Goal: Task Accomplishment & Management: Manage account settings

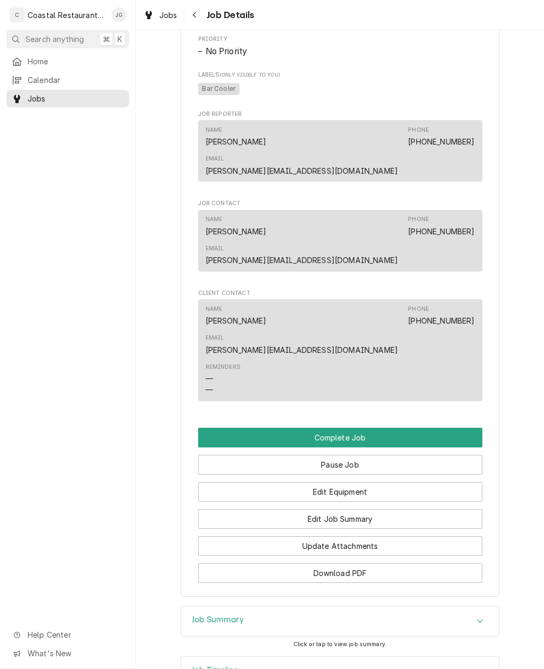
scroll to position [587, 0]
click at [375, 509] on button "Edit Job Summary" at bounding box center [340, 519] width 284 height 20
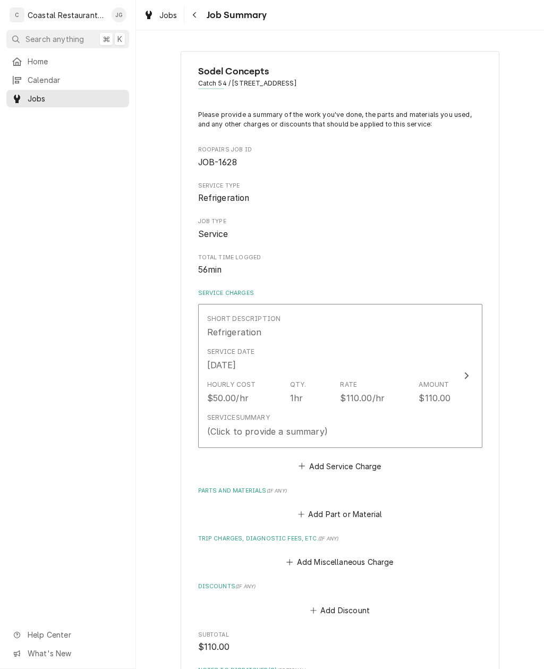
click at [304, 555] on button "Add Miscellaneous Charge" at bounding box center [340, 562] width 111 height 15
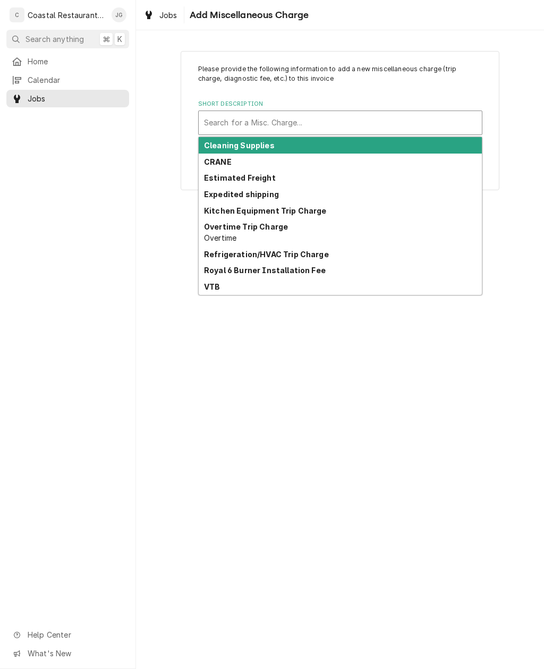
click at [268, 256] on strong "Refrigeration/HVAC Trip Charge" at bounding box center [266, 254] width 125 height 9
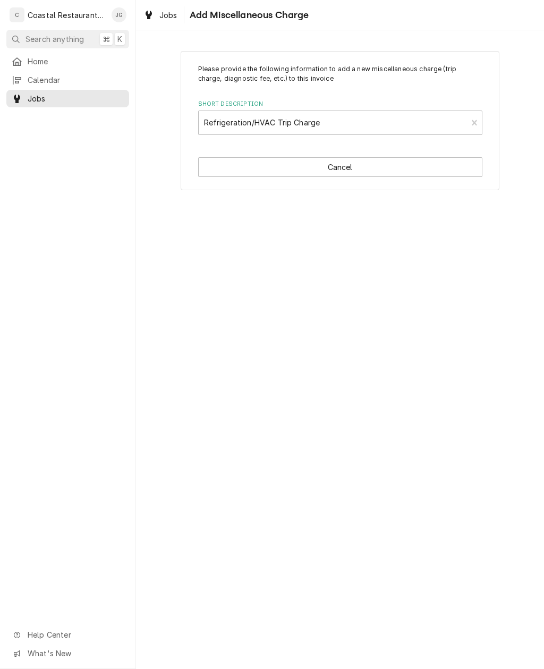
type textarea "x"
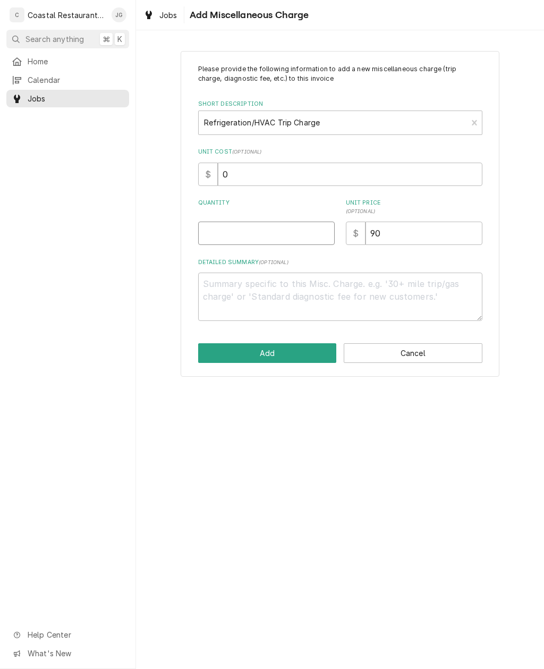
click at [239, 233] on input "Quantity" at bounding box center [266, 233] width 137 height 23
type input "1"
click at [304, 353] on button "Add" at bounding box center [267, 353] width 139 height 20
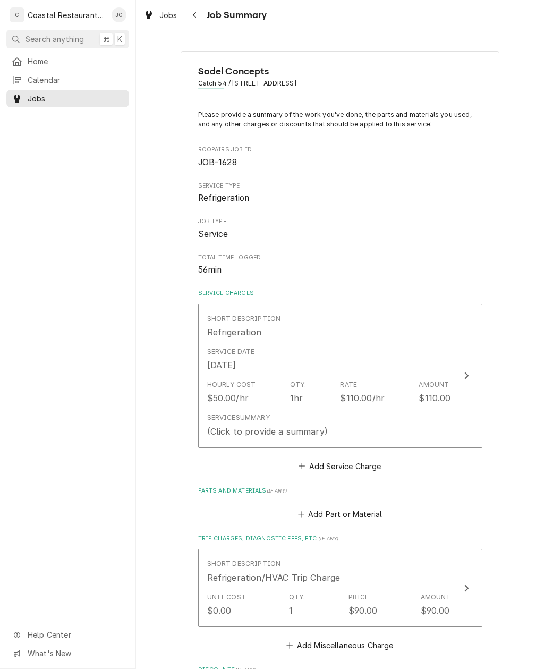
click at [371, 371] on div "Service Date Sep 8, 2025" at bounding box center [329, 359] width 244 height 33
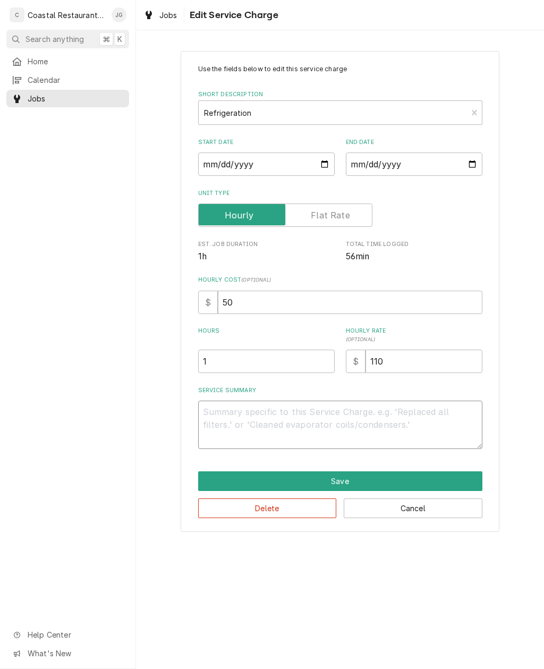
click at [299, 419] on textarea "Service Summary" at bounding box center [340, 425] width 284 height 48
type textarea "x"
type textarea "Arr"
type textarea "x"
type textarea "Arriv"
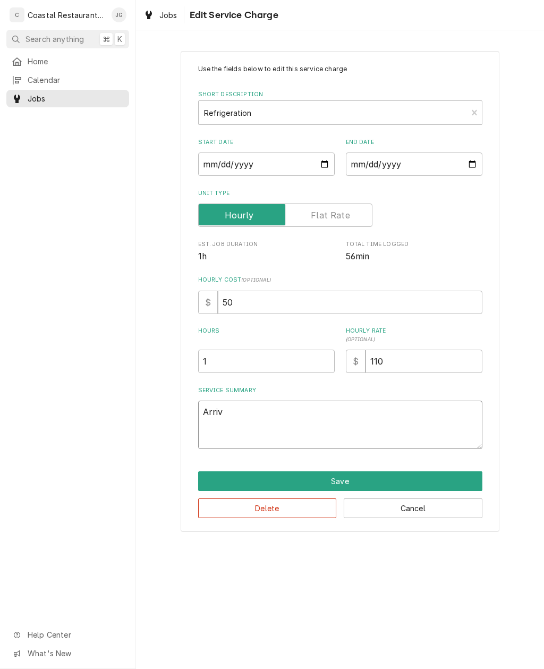
type textarea "x"
type textarea "Arrived"
type textarea "x"
type textarea "Arrived on"
type textarea "x"
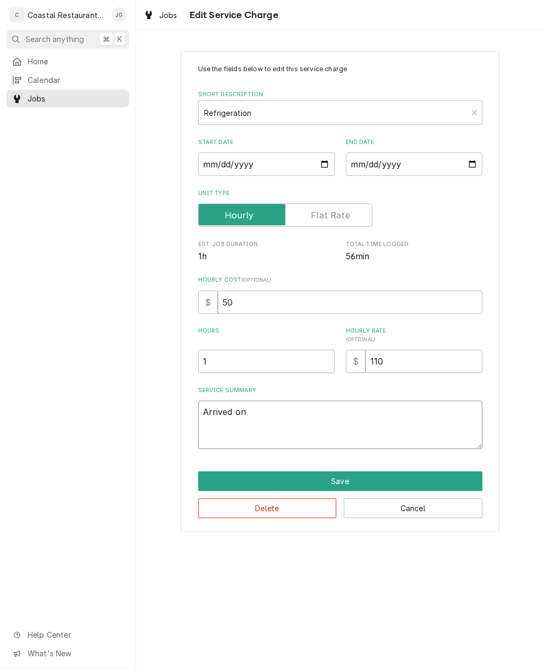
type textarea "Arrived on site"
type textarea "x"
type textarea "Arrived on site found"
type textarea "x"
type textarea "Arrived on site found unit"
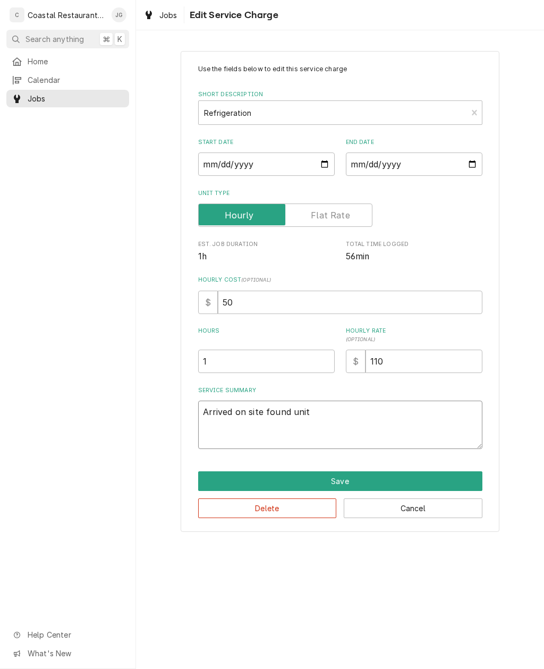
type textarea "x"
type textarea "Arrived on site found unit off"
type textarea "x"
type textarea "Arrived on site found unit off, checked"
type textarea "x"
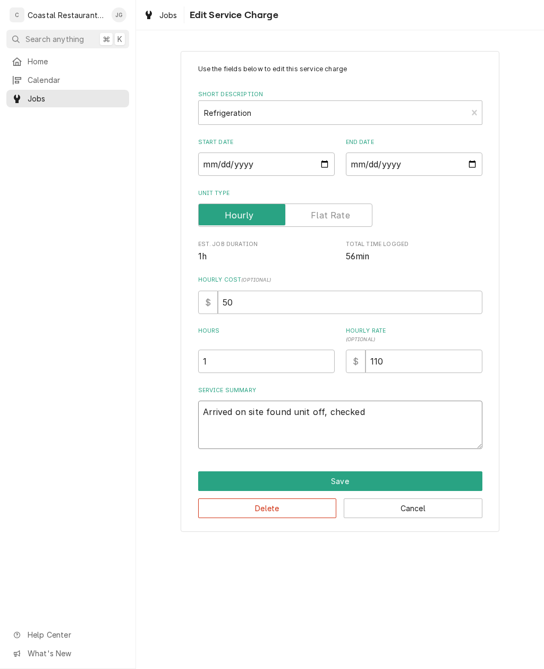
type textarea "Arrived on site found unit off checked no"
type textarea "x"
type textarea "Arrived on site found unit off checked no power"
type textarea "x"
type textarea "Arrived on site found unit off checked no power checked"
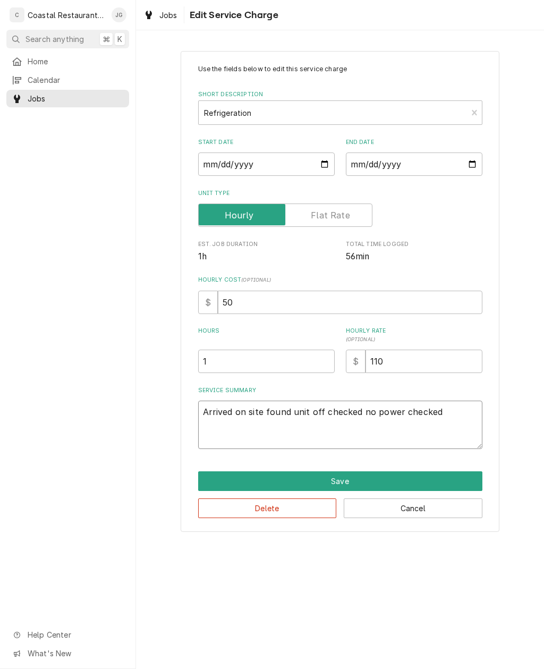
type textarea "x"
type textarea "Arrived on site found unit off checked no power checked G"
type textarea "x"
type textarea "Arrived on site found unit off checked no power checked GFI"
type textarea "x"
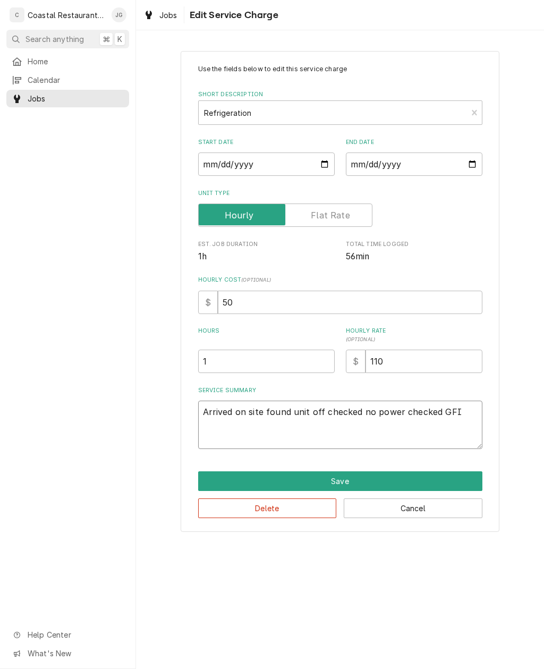
type textarea "Arrived on site found unit off checked no power checked GFI found tripped"
type textarea "x"
type textarea "Arrived on site found unit off checked no power checked GFI found tripped reset"
type textarea "x"
type textarea "Arrived on site found unit off checked no power checked GFI found tripped reset…"
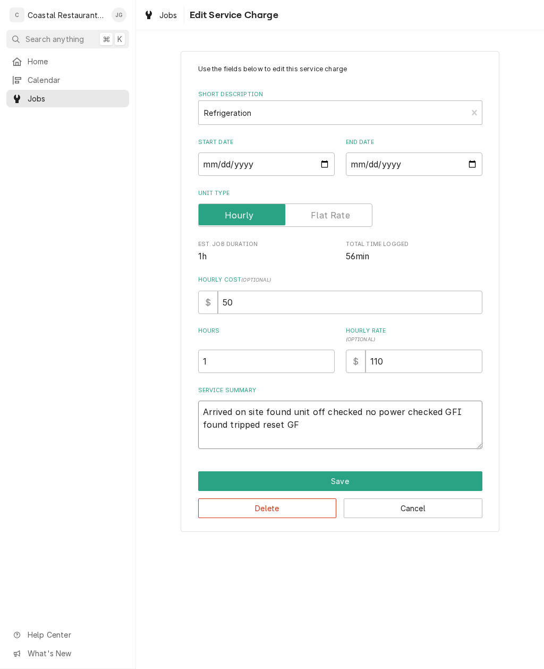
type textarea "x"
type textarea "Arrived on site found unit off checked no power checked GFI found tripped reset…"
type textarea "x"
type textarea "Arrived on site found unit off checked no power checked GFI found tripped reset…"
type textarea "x"
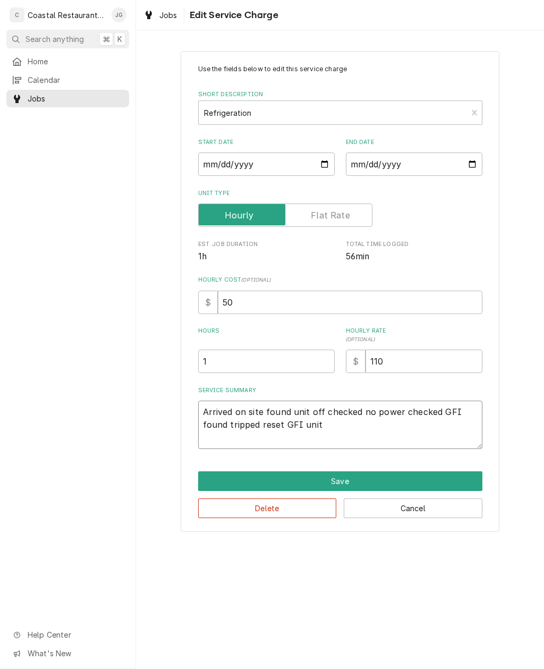
type textarea "Arrived on site found unit off checked no power checked GFI found tripped reset…"
type textarea "x"
type textarea "Arrived on site found unit off checked no power checked GFI found tripped reset…"
type textarea "x"
type textarea "Arrived on site found unit off checked no power checked GFI found tripped reset…"
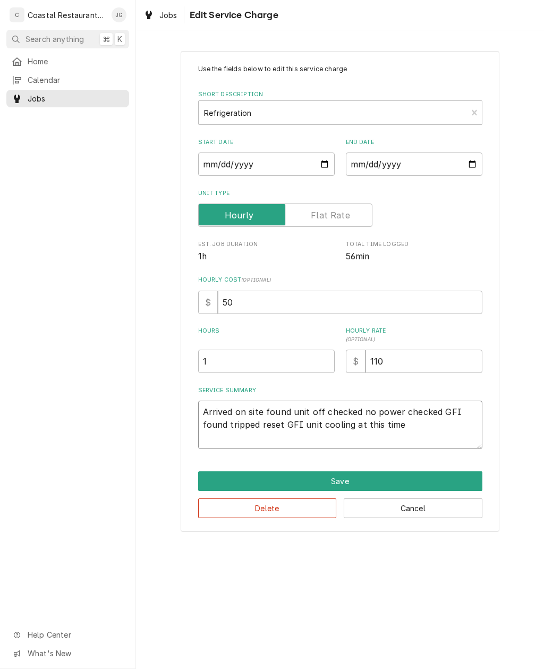
type textarea "x"
type textarea "Arrived on site found unit off checked no power checked GFI found tripped reset…"
type textarea "x"
type textarea "Arrived on site found unit off checked no power checked GFI found tripped reset…"
type textarea "x"
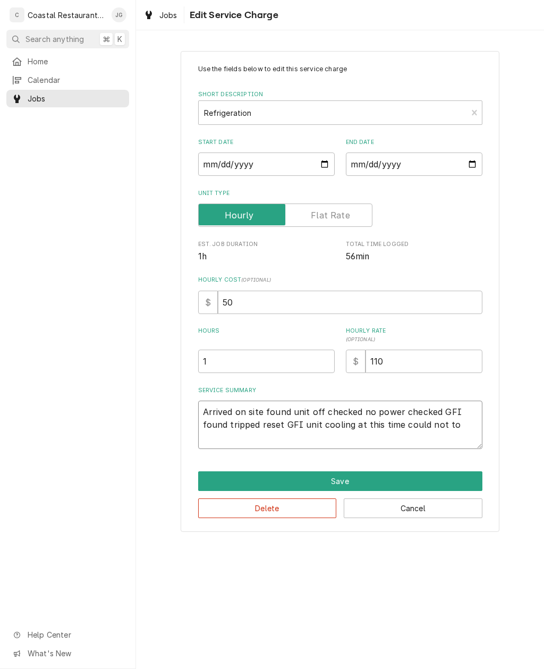
type textarea "Arrived on site found unit off checked no power checked GFI found tripped reset…"
type textarea "x"
click at [527, 371] on div "Use the fields below to edit this service charge Short Description Refrigeratio…" at bounding box center [340, 290] width 408 height 499
click at [344, 435] on textarea "Arrived on site found unit off checked no power checked GFI found tripped reset…" at bounding box center [340, 425] width 284 height 48
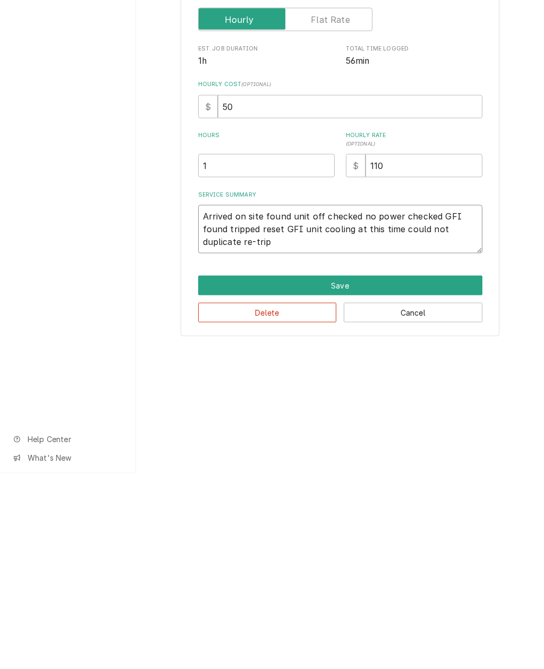
type textarea "Arrived on site found unit off checked no power checked GFI found tripped reset…"
type textarea "x"
type textarea "Arrived on site found unit off checked no power checked GFI found tripped reset…"
type textarea "x"
type textarea "Arrived on site found unit off checked no power checked GFI found tripped reset…"
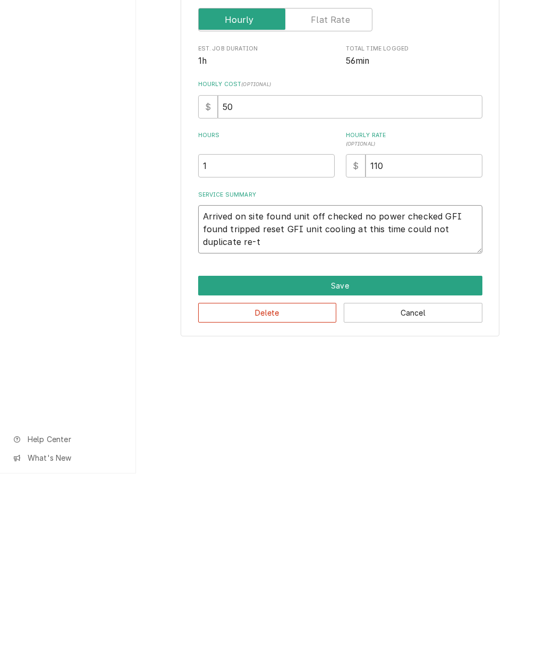
type textarea "x"
type textarea "Arrived on site found unit off checked no power checked GFI found tripped reset…"
type textarea "x"
type textarea "Arrived on site found unit off checked no power checked GFI found tripped reset…"
type textarea "x"
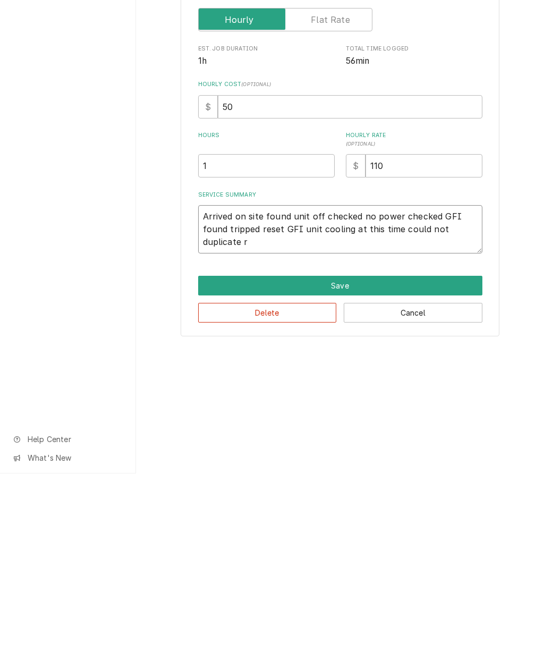
type textarea "Arrived on site found unit off checked no power checked GFI found tripped reset…"
type textarea "x"
type textarea "Arrived on site found unit off checked no power checked GFI found tripped reset…"
type textarea "x"
type textarea "Arrived on site found unit off checked no power checked GFI found tripped reset…"
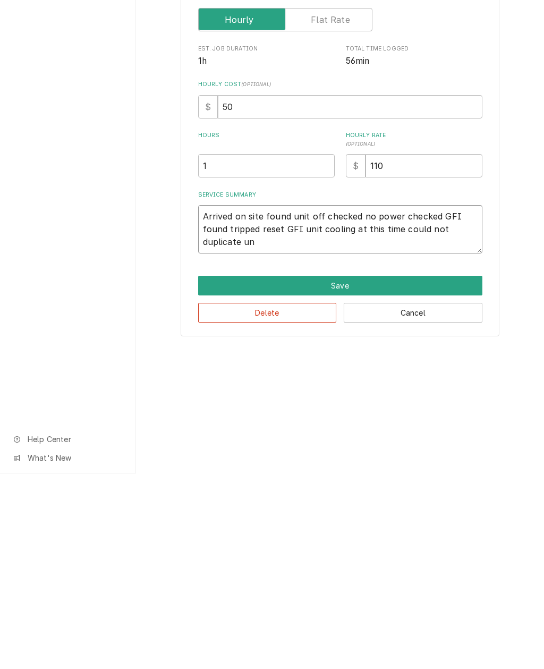
type textarea "x"
type textarea "Arrived on site found unit off checked no power checked GFI found tripped reset…"
type textarea "x"
type textarea "Arrived on site found unit off checked no power checked GFI found tripped reset…"
type textarea "x"
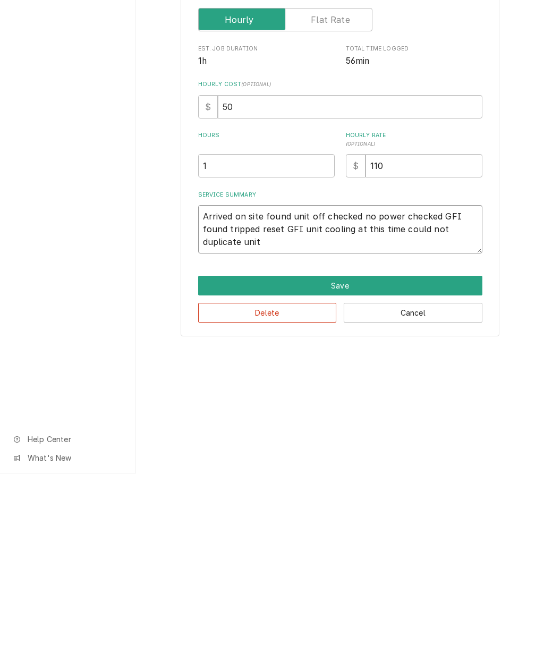
type textarea "Arrived on site found unit off checked no power checked GFI found tripped reset…"
type textarea "x"
type textarea "Arrived on site found unit off checked no power checked GFI found tripped reset…"
type textarea "x"
type textarea "Arrived on site found unit off checked no power checked GFI found tripped reset…"
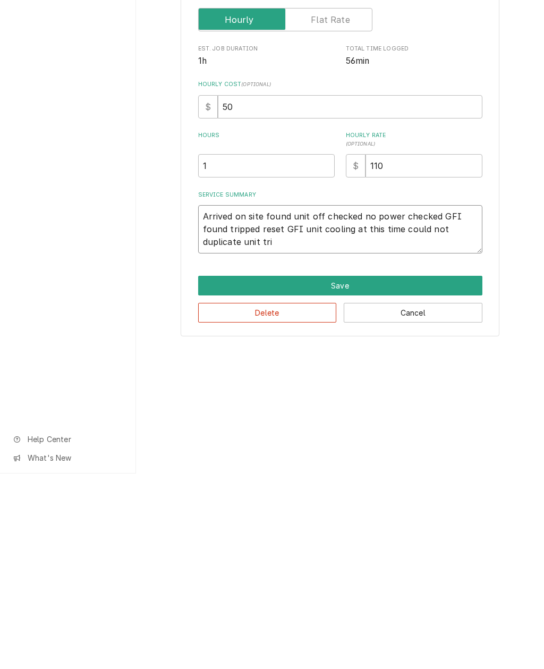
type textarea "x"
type textarea "Arrived on site found unit off checked no power checked GFI found tripped reset…"
type textarea "x"
type textarea "Arrived on site found unit off checked no power checked GFI found tripped reset…"
type textarea "x"
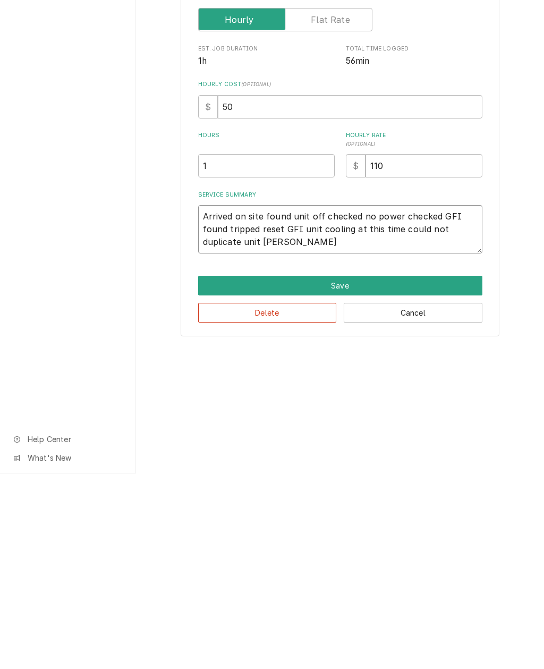
type textarea "Arrived on site found unit off checked no power checked GFI found tripped reset…"
type textarea "x"
type textarea "Arrived on site found unit off checked no power checked GFI found tripped reset…"
type textarea "x"
type textarea "Arrived on site found unit off checked no power checked GFI found tripped reset…"
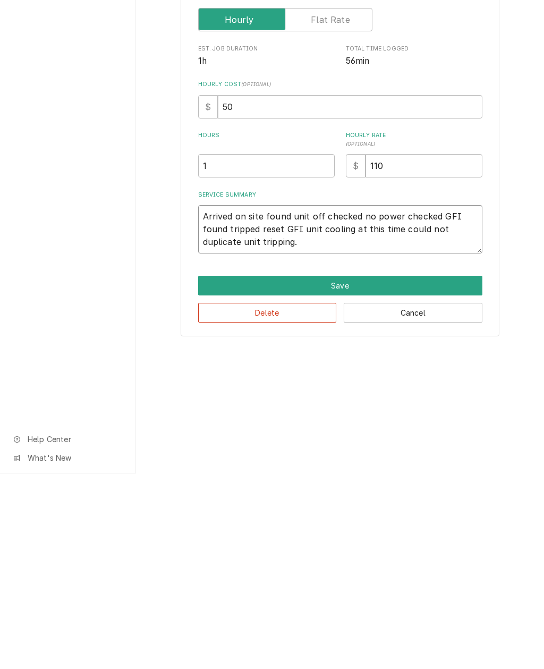
type textarea "x"
type textarea "Arrived on site found unit off checked no power checked GFI found tripped reset…"
type textarea "x"
type textarea "Arrived on site found unit off checked no power checked GFI found tripped reset…"
type textarea "x"
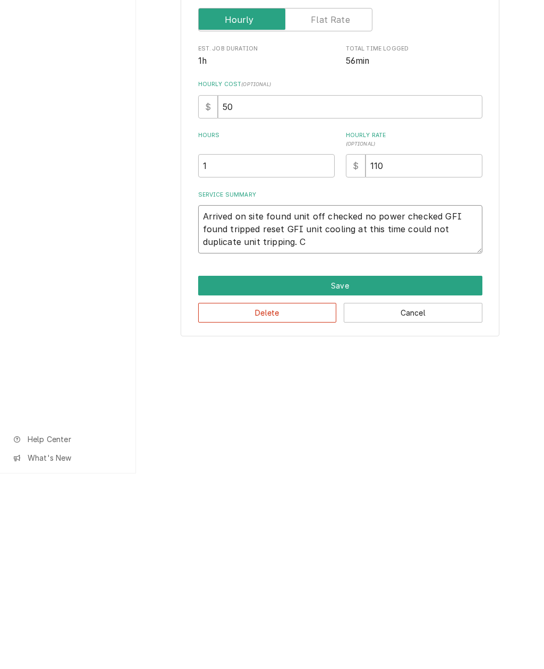
type textarea "Arrived on site found unit off checked no power checked GFI found tripped reset…"
type textarea "x"
type textarea "Arrived on site found unit off checked no power checked GFI found tripped reset…"
type textarea "x"
type textarea "Arrived on site found unit off checked no power checked GFI found tripped reset…"
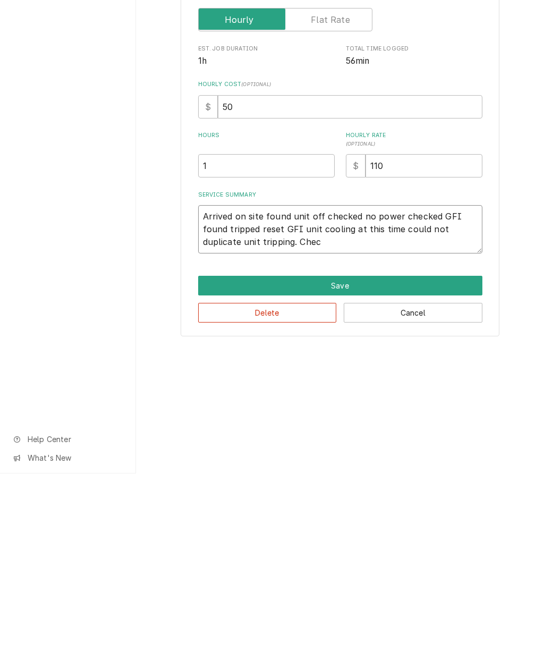
type textarea "x"
type textarea "Arrived on site found unit off checked no power checked GFI found tripped reset…"
type textarea "x"
type textarea "Arrived on site found unit off checked no power checked GFI found tripped reset…"
type textarea "x"
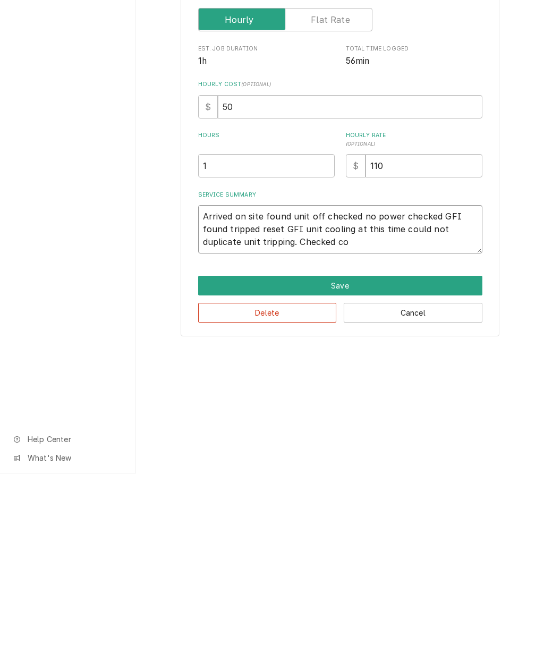
type textarea "Arrived on site found unit off checked no power checked GFI found tripped reset…"
type textarea "x"
type textarea "Arrived on site found unit off checked no power checked GFI found tripped reset…"
type textarea "x"
type textarea "Arrived on site found unit off checked no power checked GFI found tripped reset…"
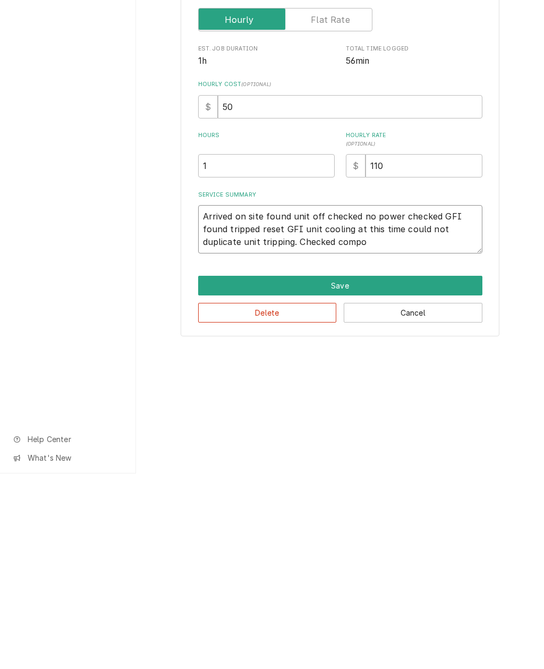
type textarea "x"
type textarea "Arrived on site found unit off checked no power checked GFI found tripped reset…"
type textarea "x"
type textarea "Arrived on site found unit off checked no power checked GFI found tripped reset…"
type textarea "x"
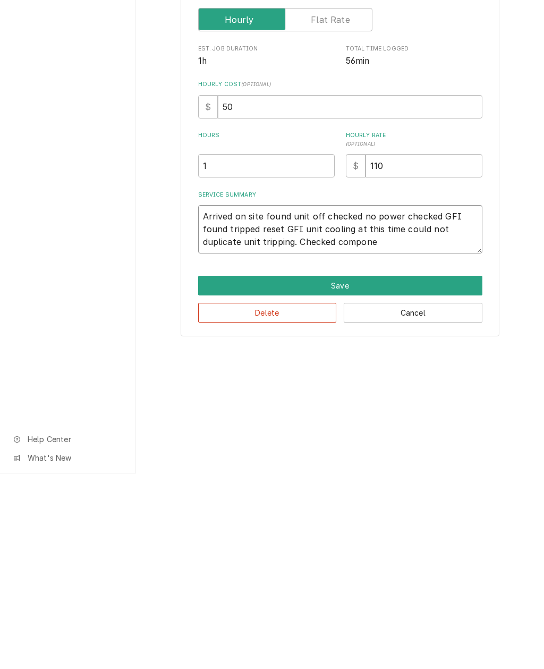
type textarea "Arrived on site found unit off checked no power checked GFI found tripped reset…"
type textarea "x"
type textarea "Arrived on site found unit off checked no power checked GFI found tripped reset…"
type textarea "x"
type textarea "Arrived on site found unit off checked no power checked GFI found tripped reset…"
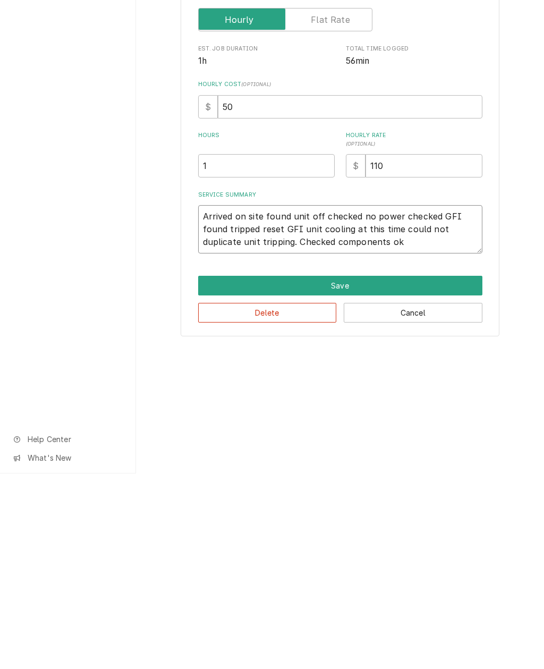
type textarea "x"
type textarea "Arrived on site found unit off checked no power checked GFI found tripped reset…"
click at [377, 471] on button "Save" at bounding box center [340, 481] width 284 height 20
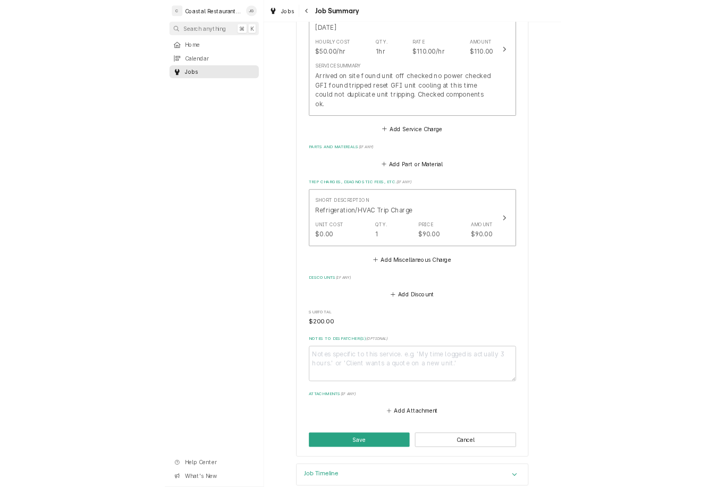
scroll to position [326, 0]
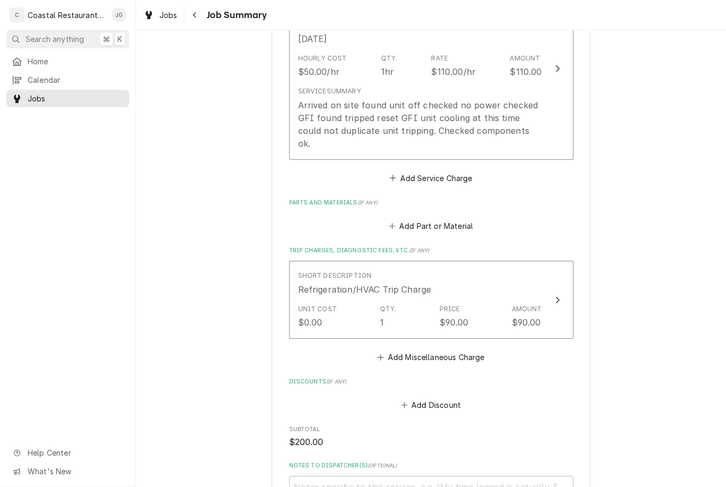
type textarea "x"
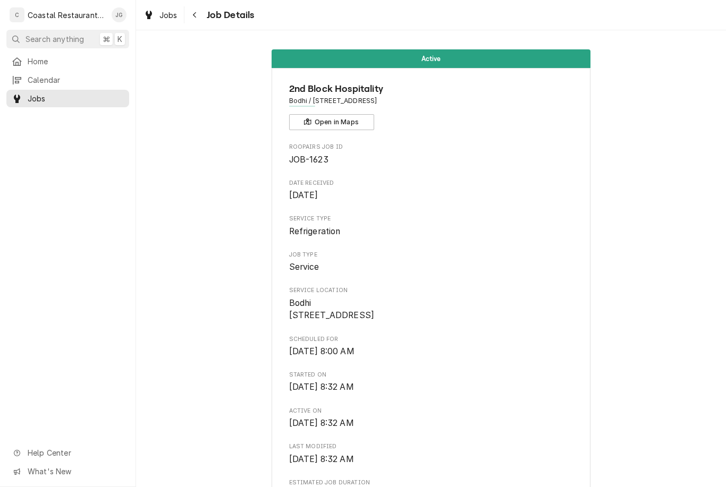
scroll to position [646, 0]
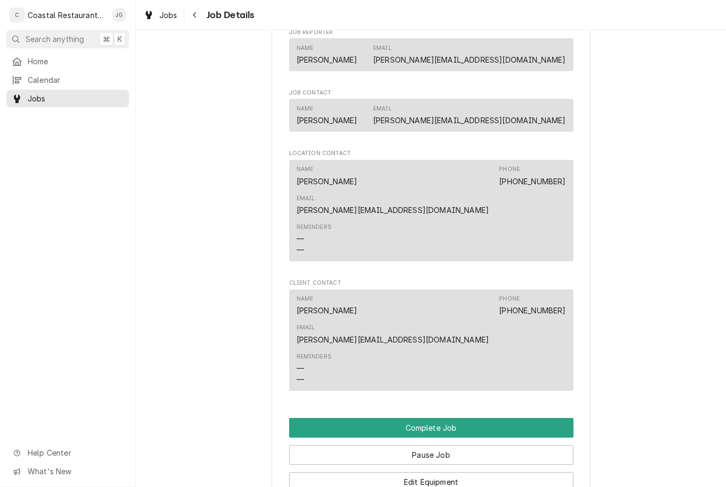
click at [434, 97] on span "Job Contact" at bounding box center [431, 93] width 284 height 9
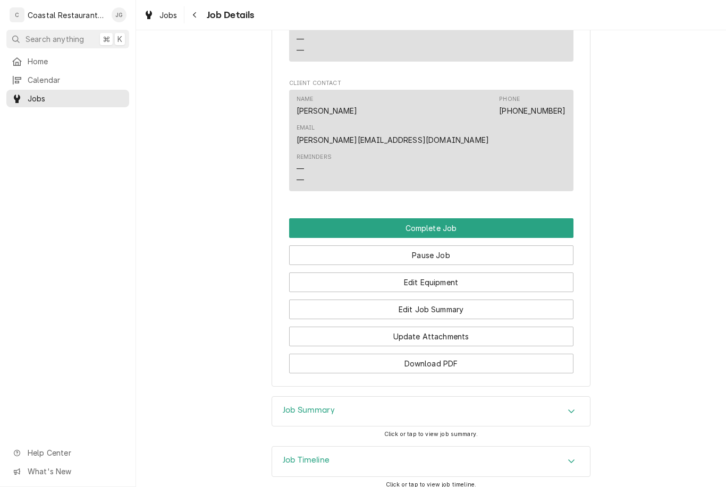
scroll to position [845, 0]
click at [506, 219] on button "Complete Job" at bounding box center [431, 229] width 284 height 20
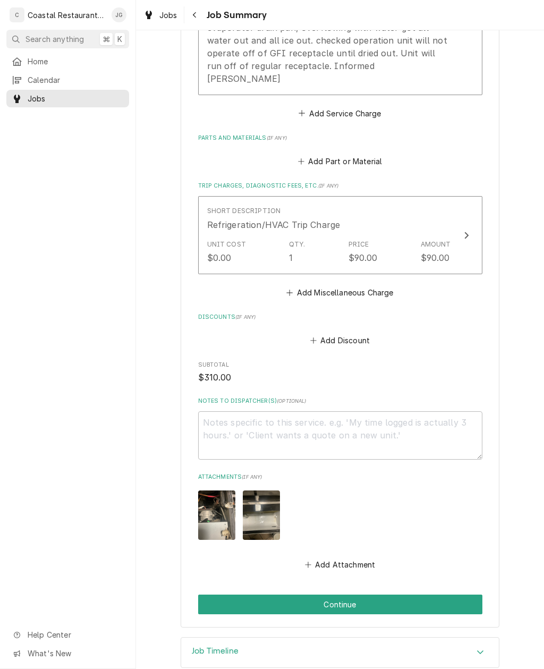
scroll to position [416, 0]
click at [415, 595] on button "Continue" at bounding box center [340, 605] width 284 height 20
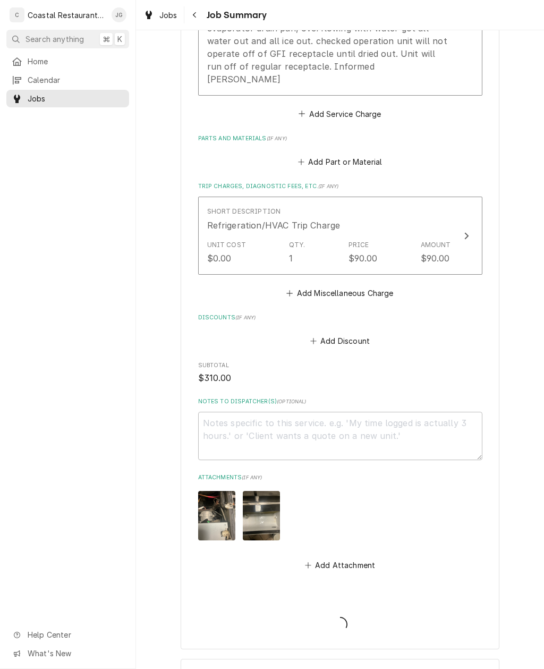
type textarea "x"
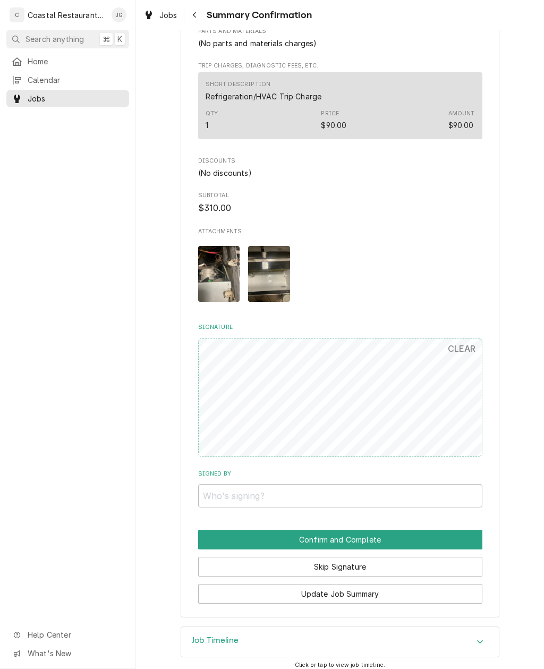
scroll to position [448, 0]
click at [414, 487] on input "Signed By" at bounding box center [340, 496] width 284 height 23
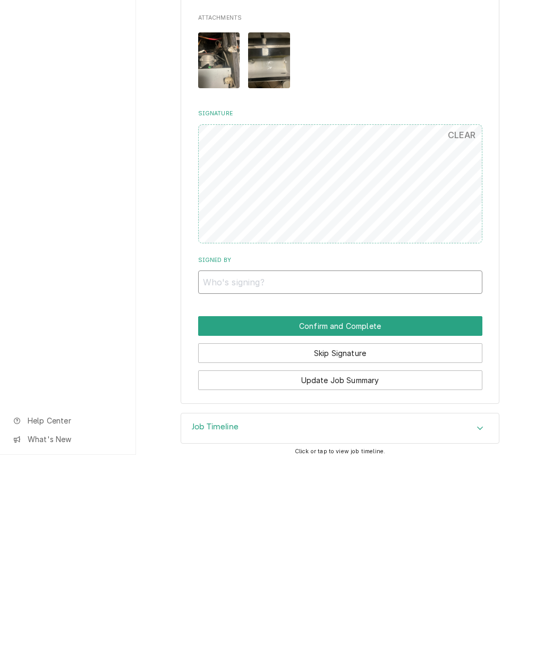
click at [411, 485] on input "Signed By" at bounding box center [340, 496] width 284 height 23
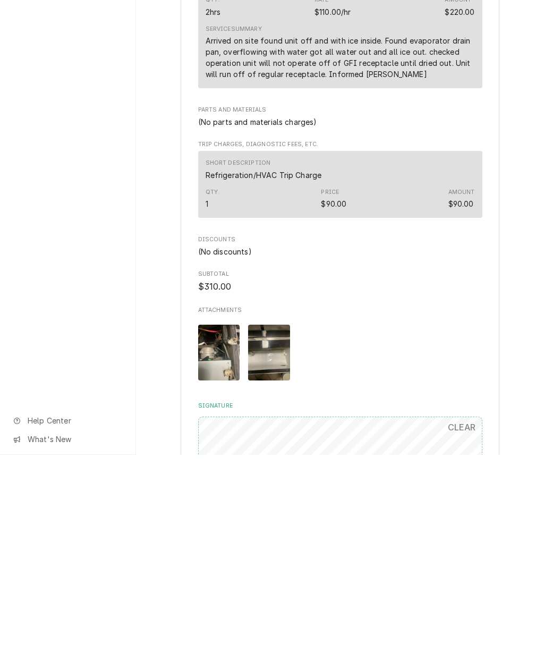
scroll to position [157, 0]
type input "Charles"
click at [227, 538] on img "Attachments" at bounding box center [219, 566] width 42 height 56
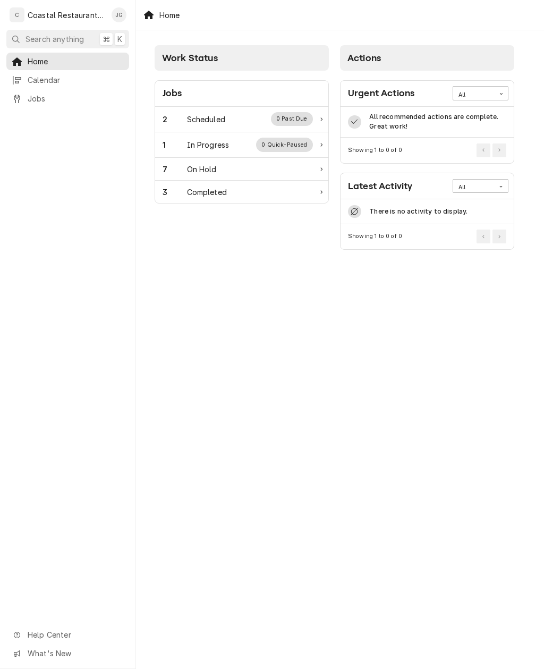
click at [228, 119] on div "2 Scheduled 0 Past Due" at bounding box center [238, 119] width 150 height 14
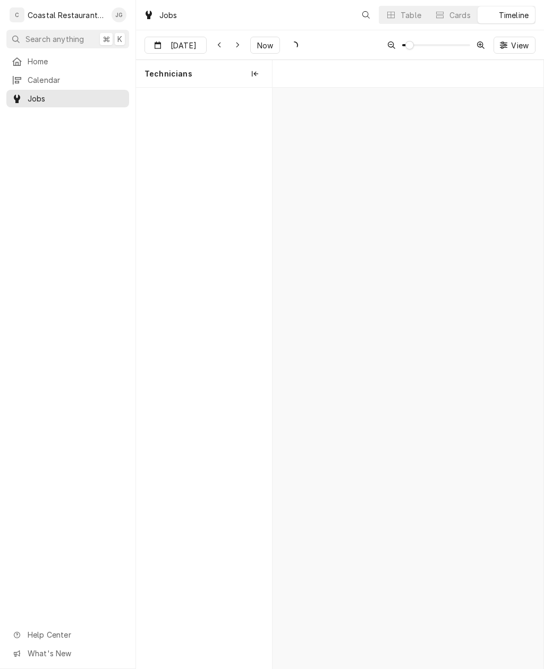
scroll to position [0, 5371]
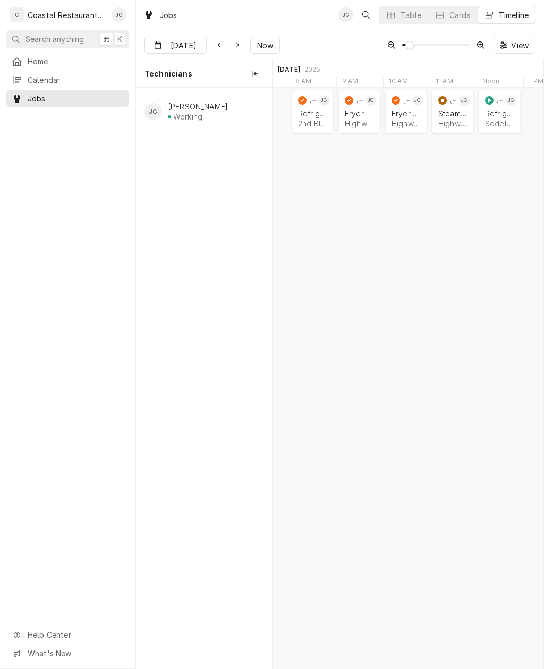
click at [502, 114] on div "Refrigeration" at bounding box center [499, 113] width 29 height 9
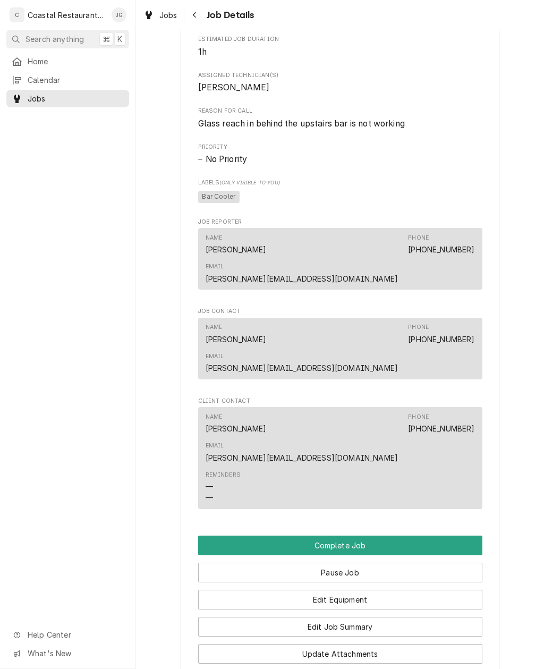
scroll to position [481, 0]
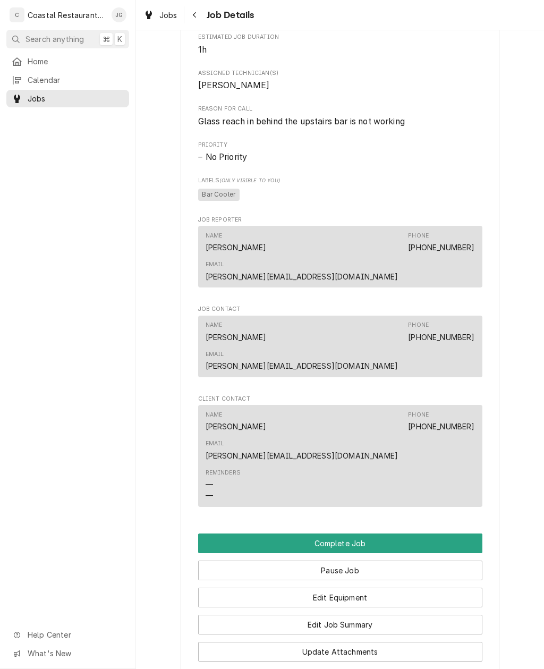
click at [376, 615] on button "Edit Job Summary" at bounding box center [340, 625] width 284 height 20
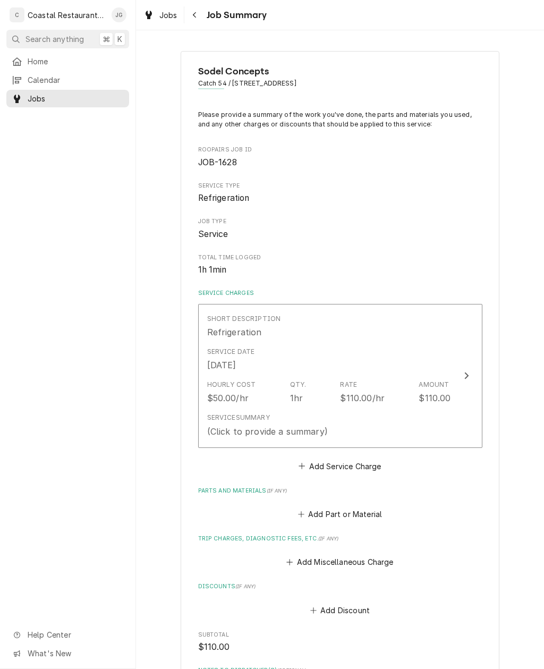
click at [36, 65] on div "Home" at bounding box center [68, 61] width 118 height 13
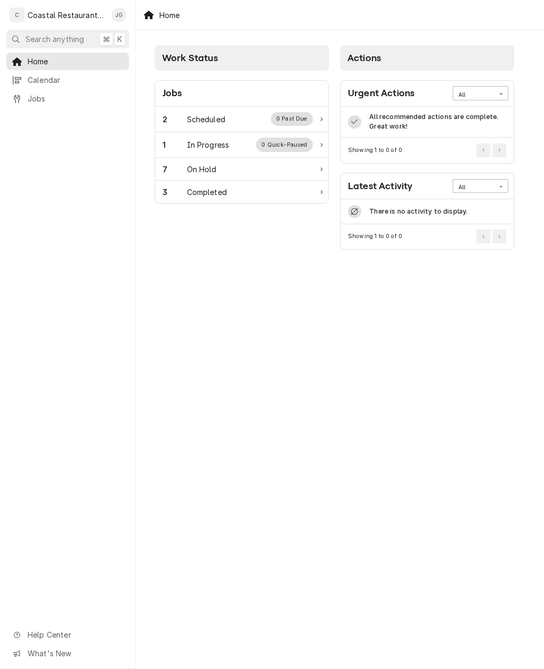
click at [236, 118] on div "2 Scheduled 0 Past Due" at bounding box center [238, 119] width 150 height 14
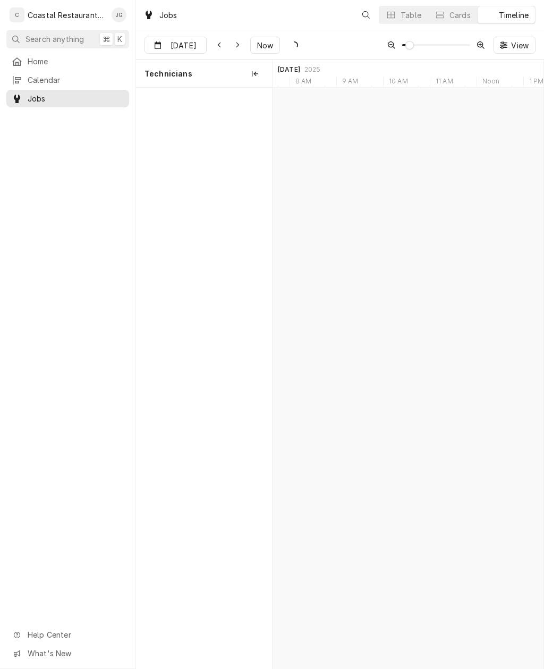
scroll to position [0, 5371]
click at [456, 117] on div "Steamer Repair" at bounding box center [452, 113] width 29 height 9
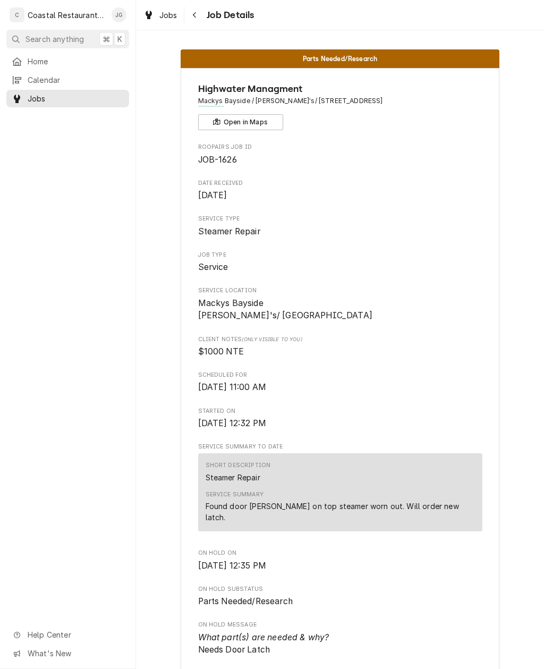
click at [420, 443] on div "Roopairs Job ID JOB-1626 Date Received Sep 8, 2025 Service Type Steamer Repair …" at bounding box center [340, 667] width 284 height 1049
click at [79, 66] on link "Home" at bounding box center [67, 62] width 123 height 18
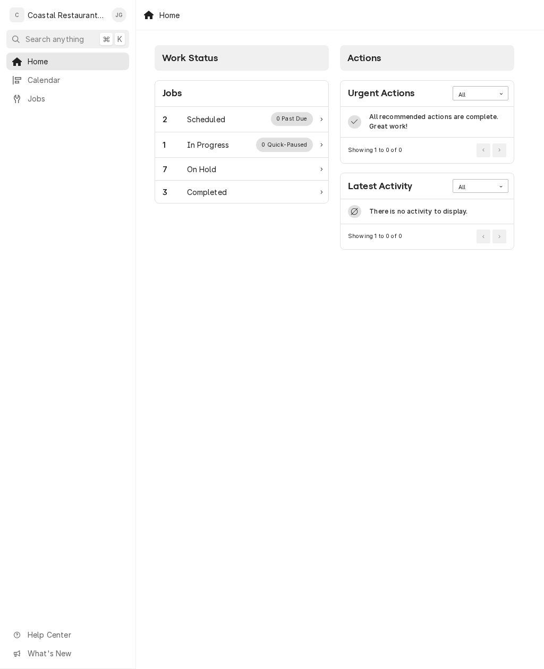
click at [213, 129] on div "2 Scheduled 0 Past Due" at bounding box center [241, 120] width 173 height 26
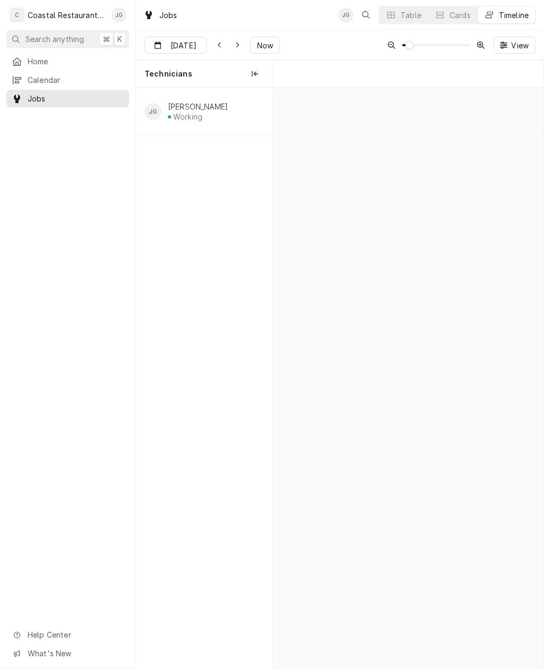
scroll to position [0, 5371]
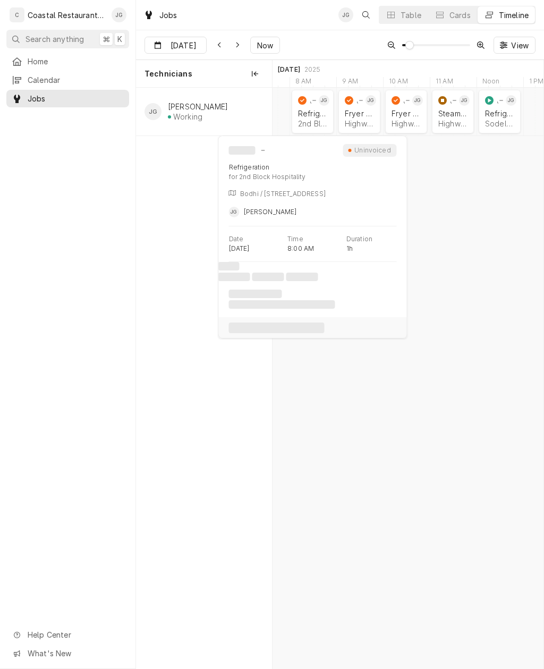
click at [315, 117] on div "Refrigeration 2nd Block Hospitality | [GEOGRAPHIC_DATA], 19971" at bounding box center [312, 118] width 33 height 23
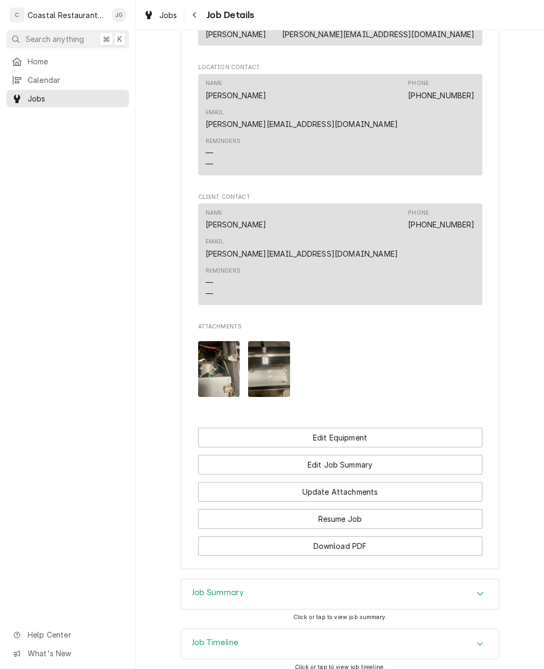
scroll to position [731, 0]
click at [413, 455] on button "Edit Job Summary" at bounding box center [340, 465] width 284 height 20
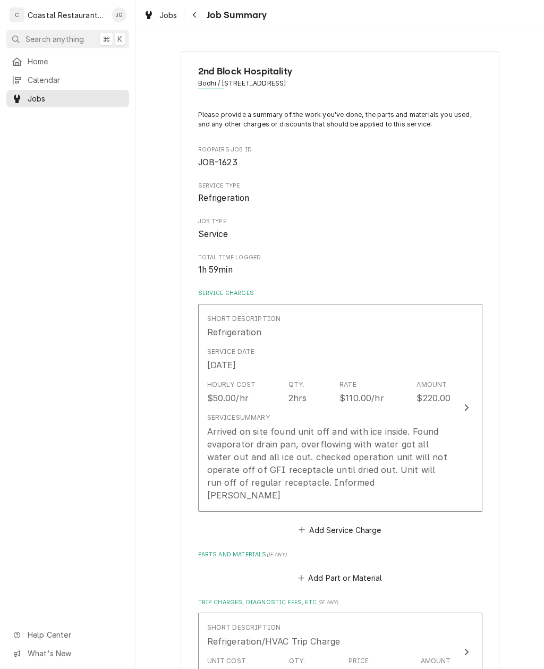
click at [90, 58] on span "Home" at bounding box center [76, 61] width 96 height 11
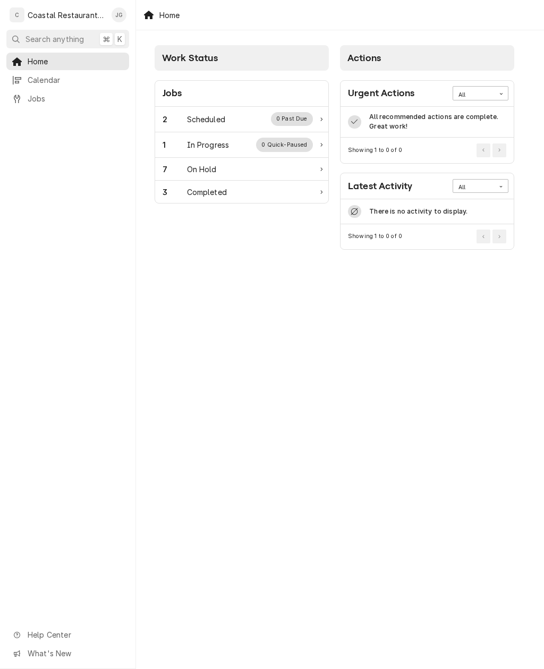
click at [240, 117] on div "2 Scheduled 0 Past Due" at bounding box center [238, 119] width 150 height 14
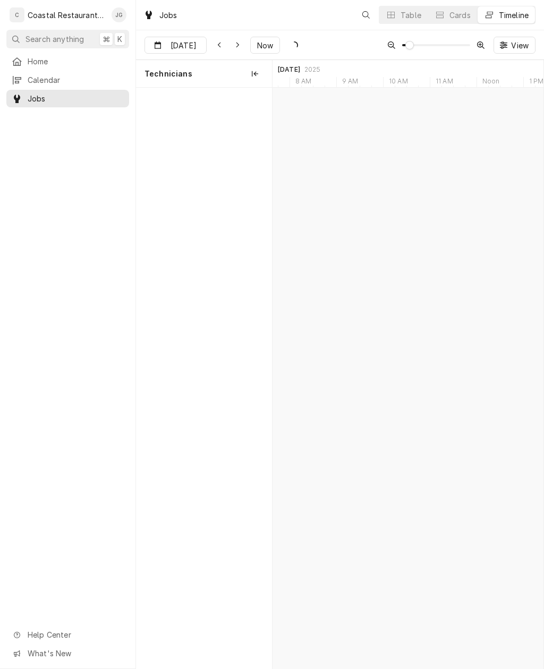
scroll to position [0, 5371]
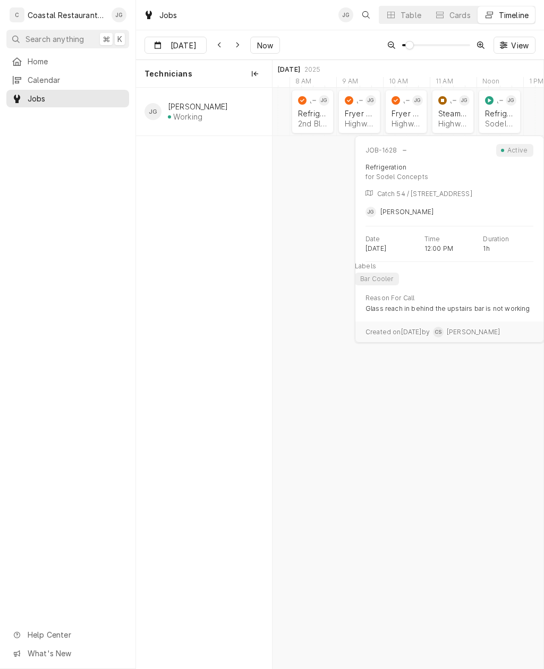
click at [503, 103] on div "JOB-1628 JG" at bounding box center [499, 100] width 33 height 13
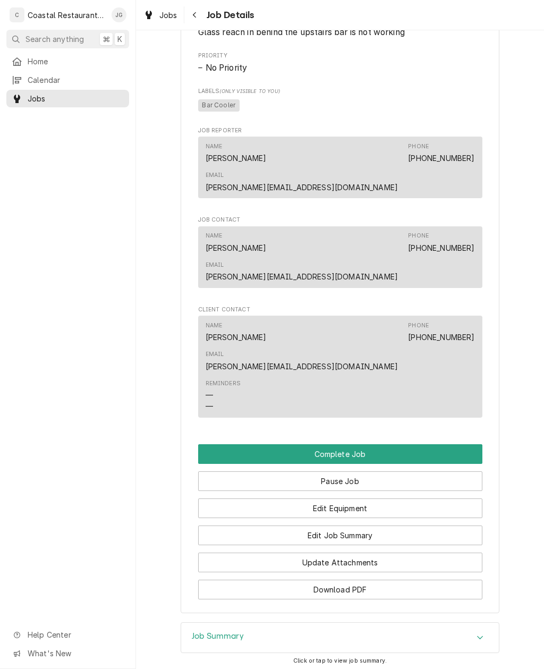
scroll to position [569, 0]
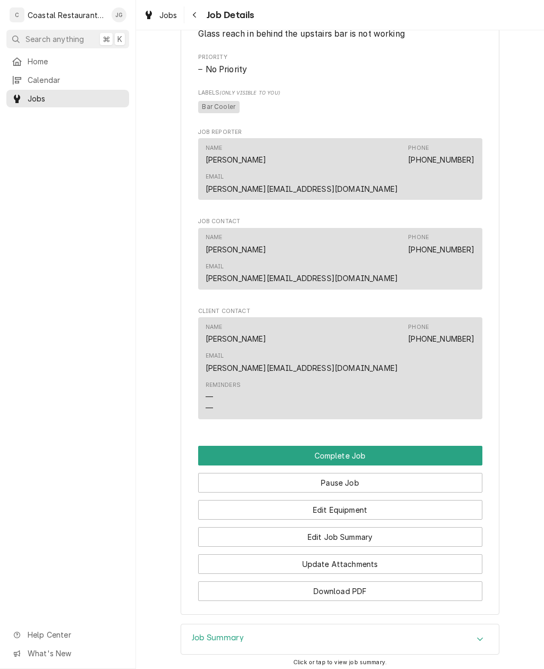
click at [375, 527] on button "Edit Job Summary" at bounding box center [340, 537] width 284 height 20
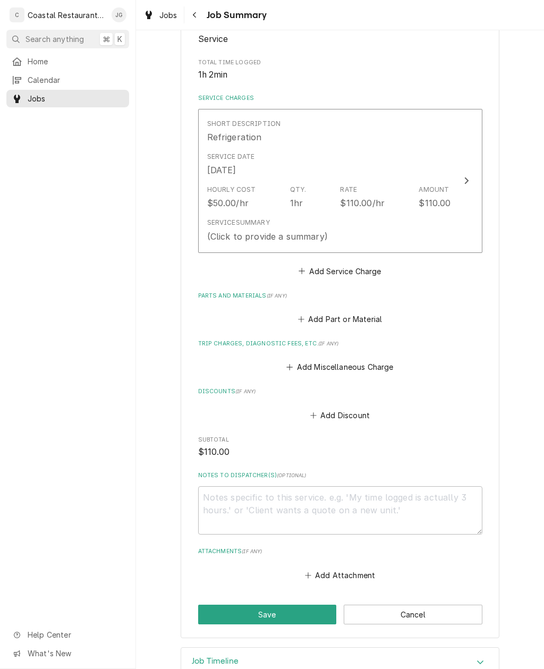
scroll to position [197, 0]
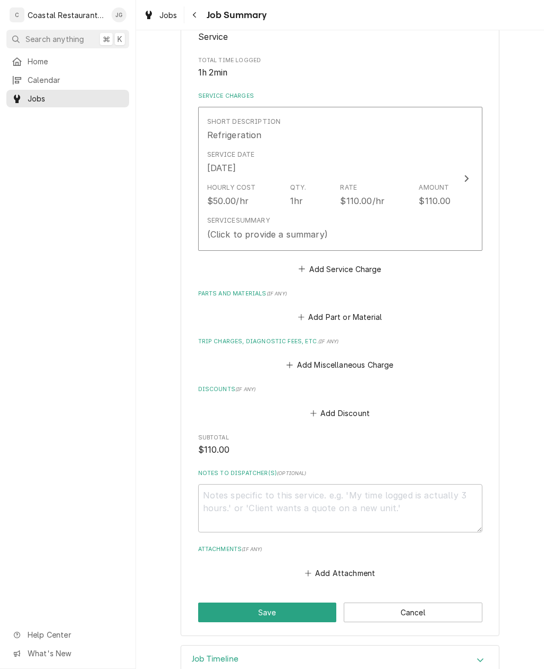
click at [289, 361] on icon "Trip Charges, Diagnostic Fees, etc." at bounding box center [289, 364] width 6 height 7
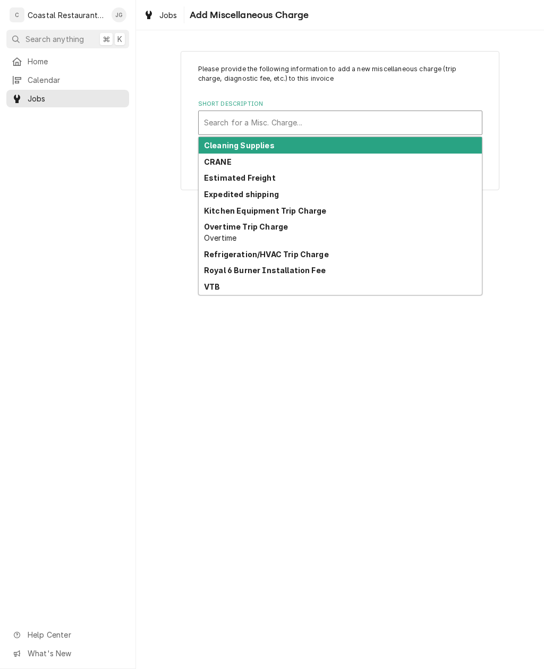
click at [273, 252] on strong "Refrigeration/HVAC Trip Charge" at bounding box center [266, 254] width 125 height 9
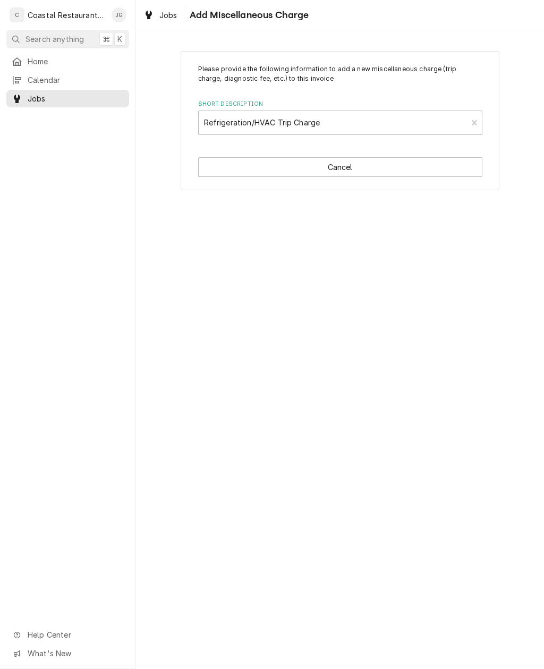
type textarea "x"
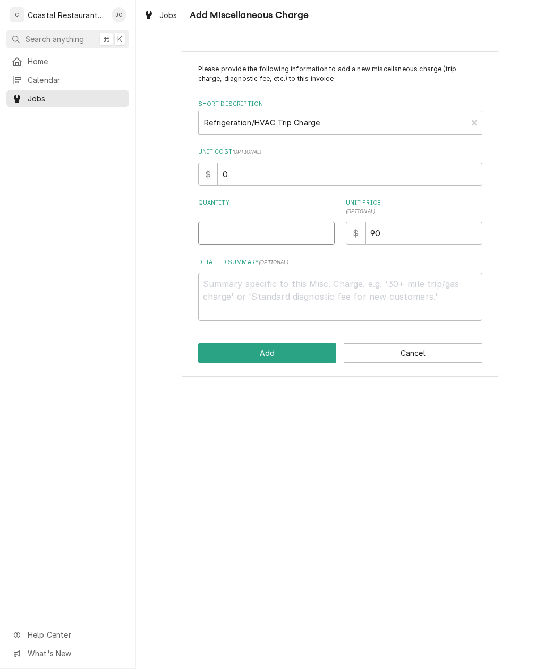
click at [262, 230] on input "Quantity" at bounding box center [266, 233] width 137 height 23
type input "1"
click at [274, 353] on button "Add" at bounding box center [267, 353] width 139 height 20
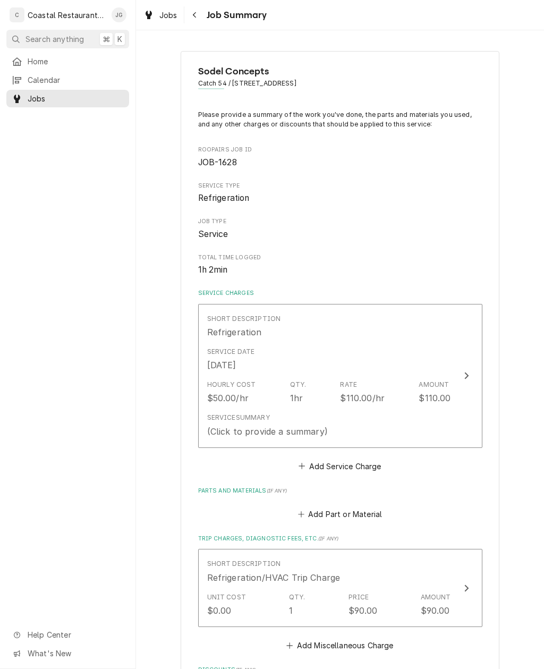
scroll to position [197, 0]
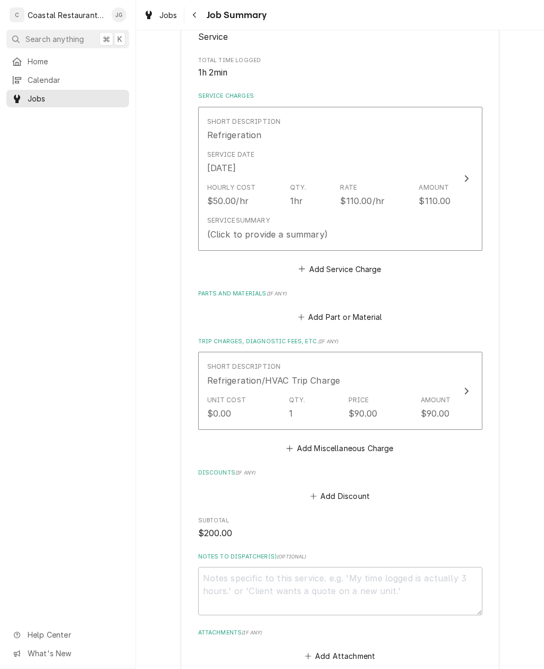
click at [371, 216] on div "Service Summary (Click to provide a summary)" at bounding box center [329, 227] width 244 height 33
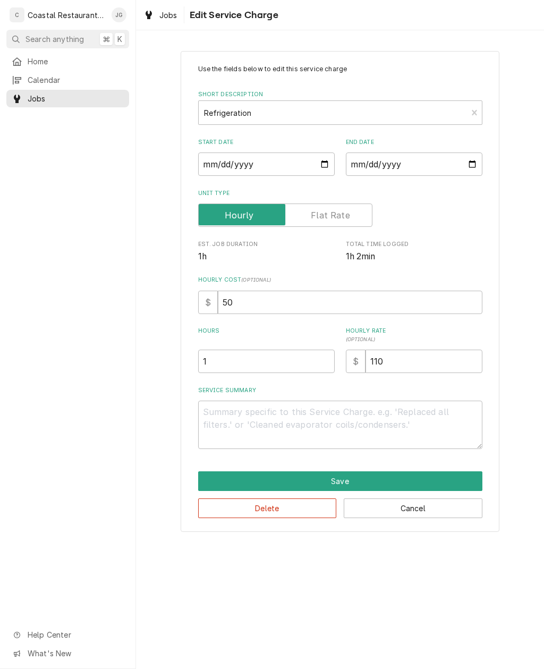
click at [282, 419] on textarea "Service Summary" at bounding box center [340, 425] width 284 height 48
type textarea "x"
type textarea "Ar"
type textarea "x"
type textarea "Arr"
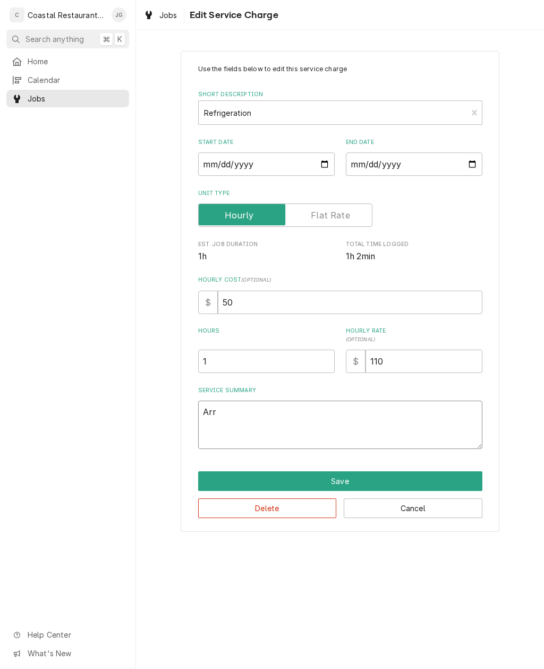
type textarea "x"
type textarea "Arrived"
type textarea "x"
type textarea "Arrived"
type textarea "x"
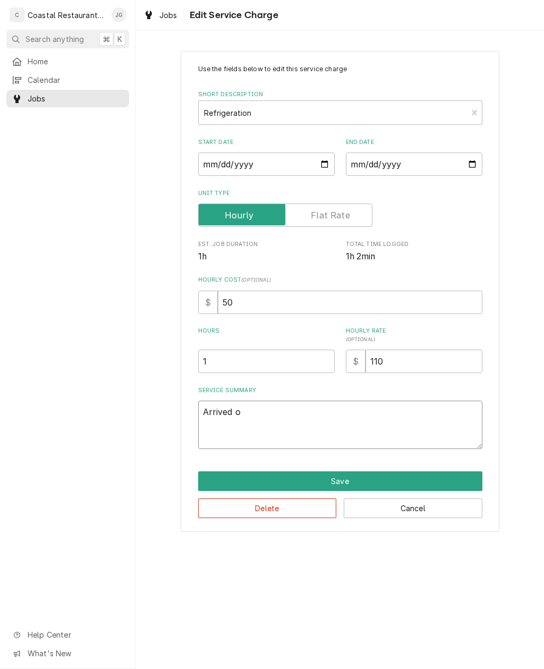
type textarea "Arrived on"
type textarea "x"
type textarea "Arrived ons"
type textarea "x"
type textarea "Arrived onsit"
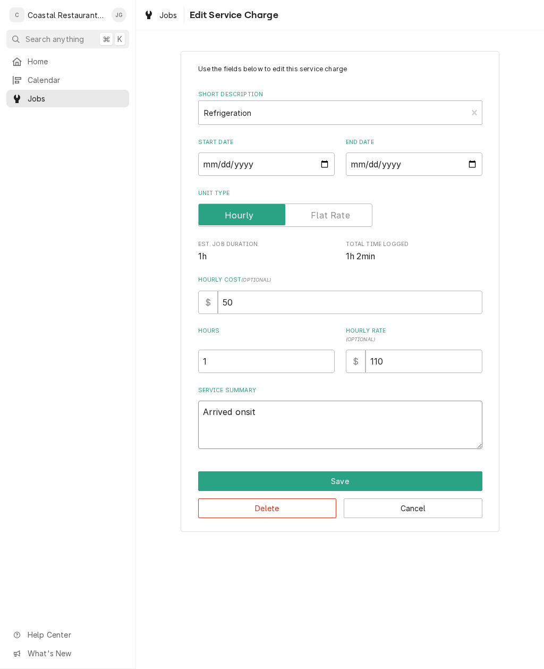
type textarea "x"
type textarea "Arrived onsite"
type textarea "x"
type textarea "Arrived onsite f"
type textarea "x"
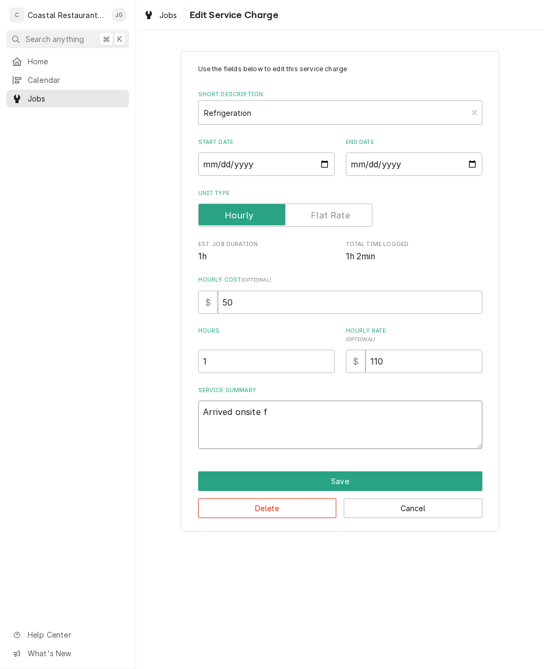
type textarea "Arrived onsite fo"
type textarea "x"
type textarea "Arrived onsite fou"
type textarea "x"
type textarea "Arrived onsite foun"
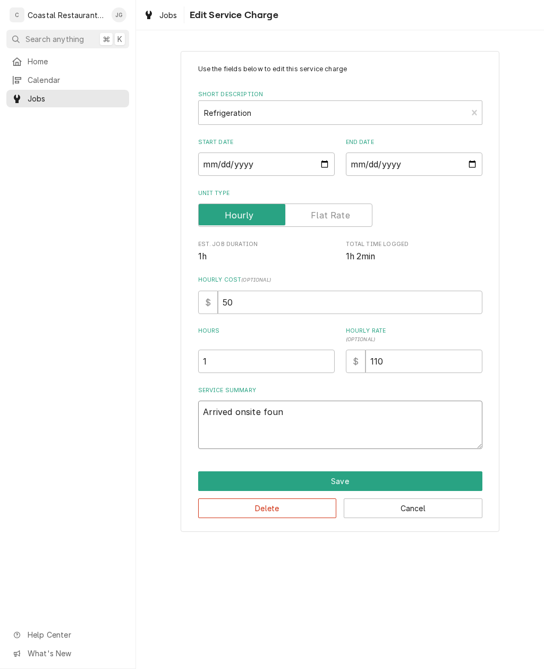
type textarea "x"
type textarea "Arrived onsite found"
type textarea "x"
type textarea "Arrived onsite found"
type textarea "x"
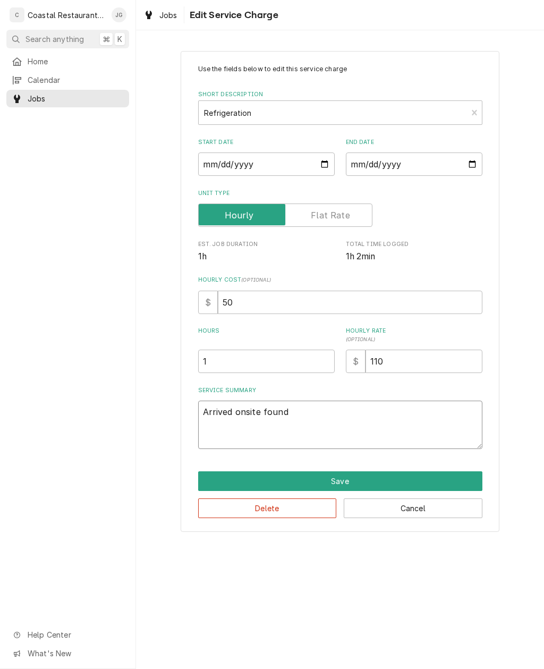
type textarea "Arrived onsite found u"
type textarea "x"
type textarea "Arrived onsite found un"
type textarea "x"
type textarea "Arrived onsite found uni"
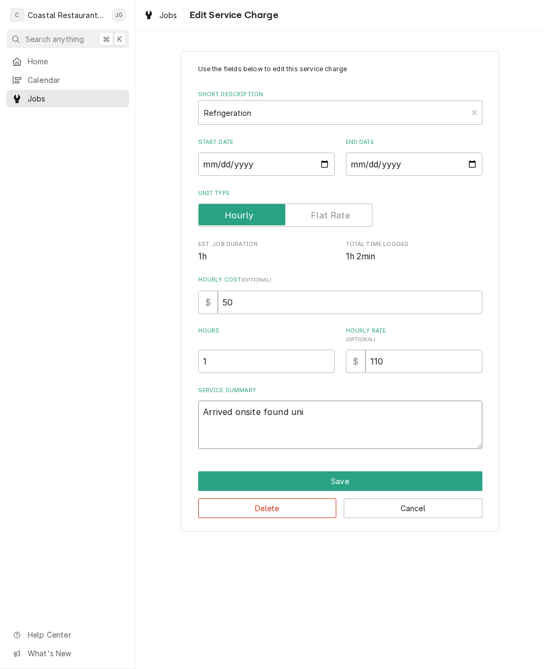
type textarea "x"
type textarea "Arrived onsite found unit"
type textarea "x"
type textarea "Arrived onsite found unit"
type textarea "x"
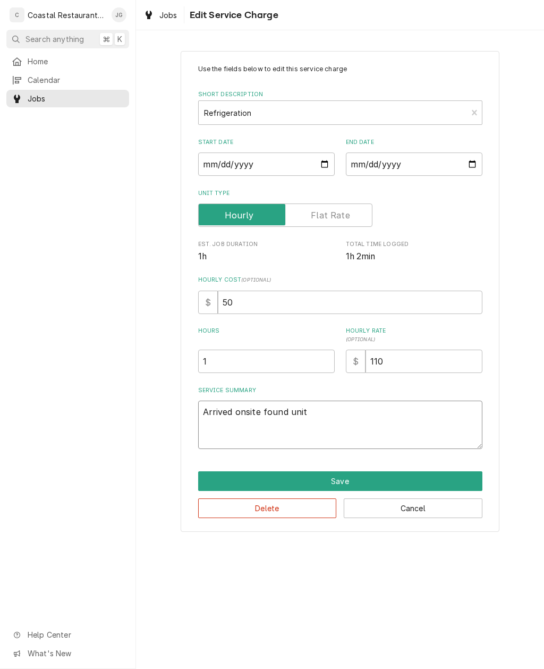
type textarea "Arrived onsite found unit o"
type textarea "x"
type textarea "Arrived onsite found unit of"
type textarea "x"
type textarea "Arrived onsite found unit off"
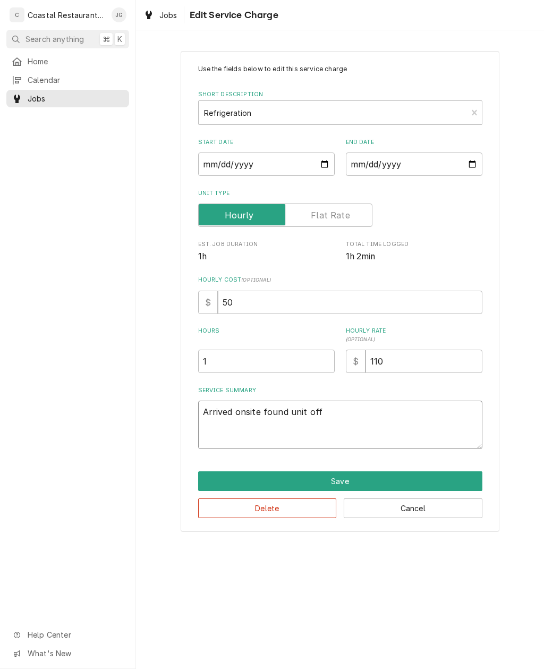
type textarea "x"
type textarea "Arrived onsite found unit off"
type textarea "x"
type textarea "Arrived onsite found unit off c"
type textarea "x"
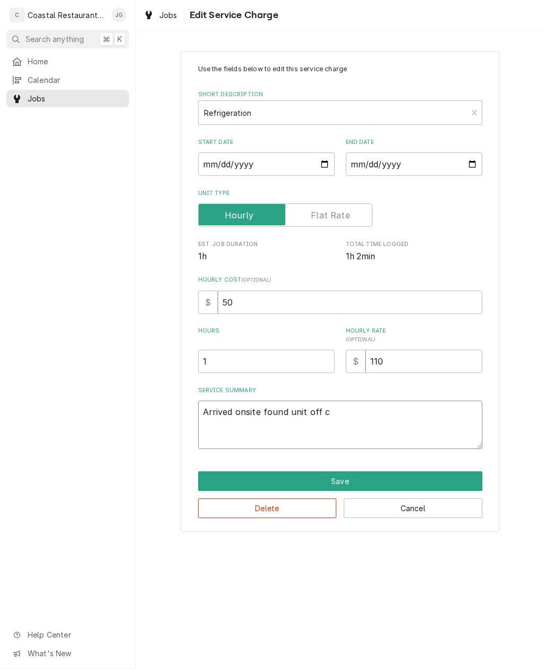
type textarea "Arrived onsite found unit off ch"
type textarea "x"
type textarea "Arrived onsite found unit off che"
type textarea "x"
type textarea "Arrived onsite found unit off chec"
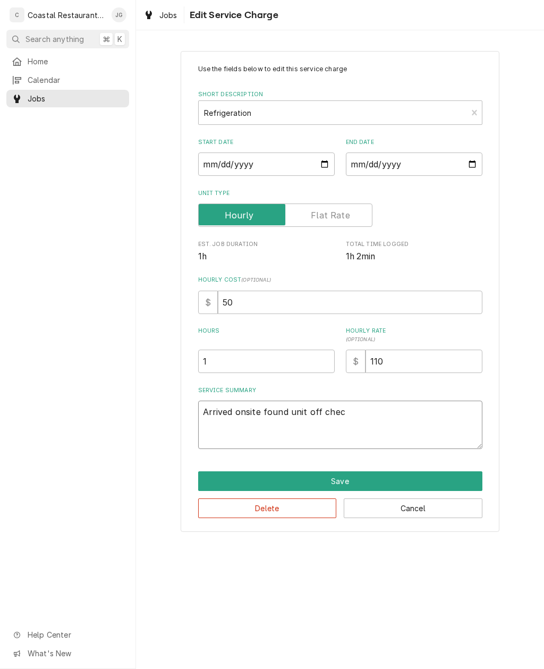
type textarea "x"
type textarea "Arrived onsite found unit off check"
type textarea "x"
type textarea "Arrived onsite found unit off checked"
type textarea "x"
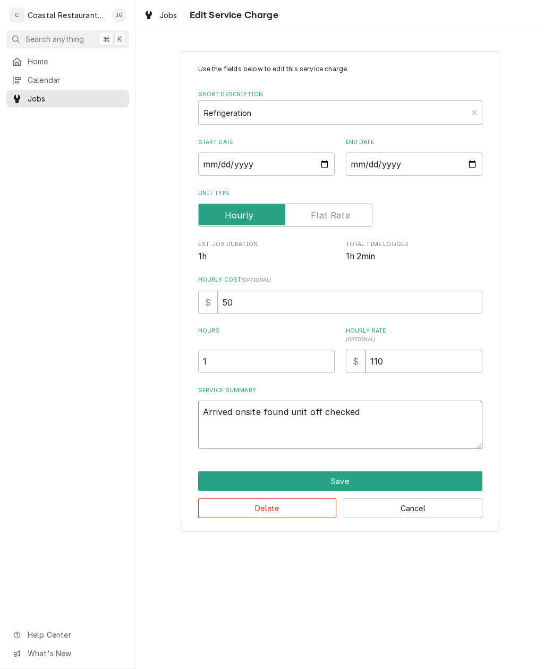
type textarea "Arrived onsite found unit off checked i"
type textarea "x"
type textarea "Arrived onsite found unit off checked in"
type textarea "x"
type textarea "Arrived onsite found unit off checked inco"
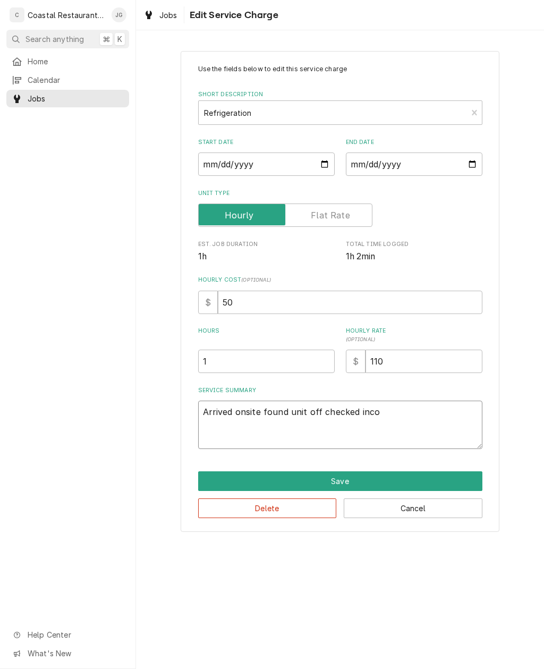
type textarea "x"
type textarea "Arrived onsite found unit off checked incoming"
type textarea "x"
type textarea "Arrived onsite found unit off checked incoming"
type textarea "x"
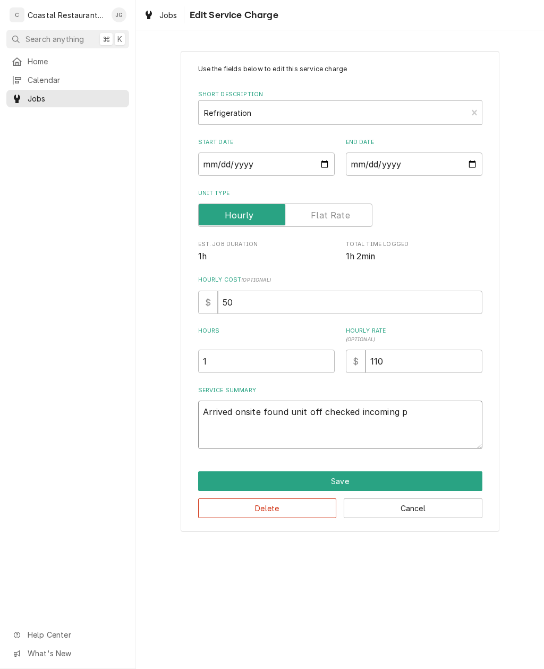
type textarea "Arrived onsite found unit off checked incoming po"
type textarea "x"
type textarea "Arrived onsite found unit off checked incoming pow"
type textarea "x"
type textarea "Arrived onsite found unit off checked incoming powe"
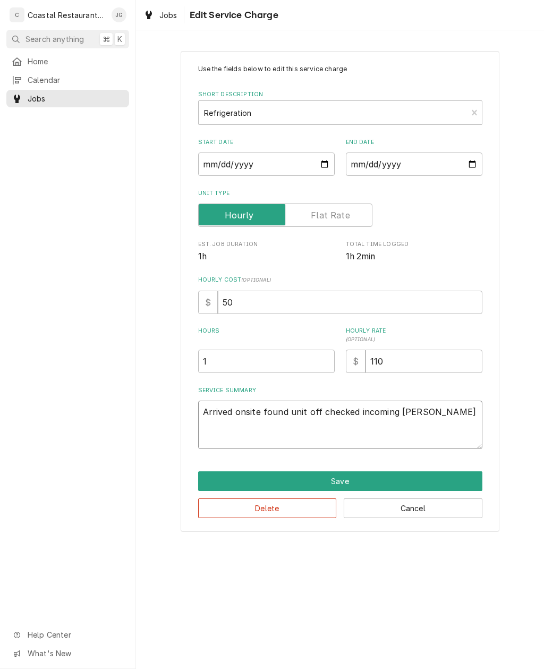
type textarea "x"
type textarea "Arrived onsite found unit off checked incoming power"
type textarea "x"
type textarea "Arrived onsite found unit off checked incoming power f"
type textarea "x"
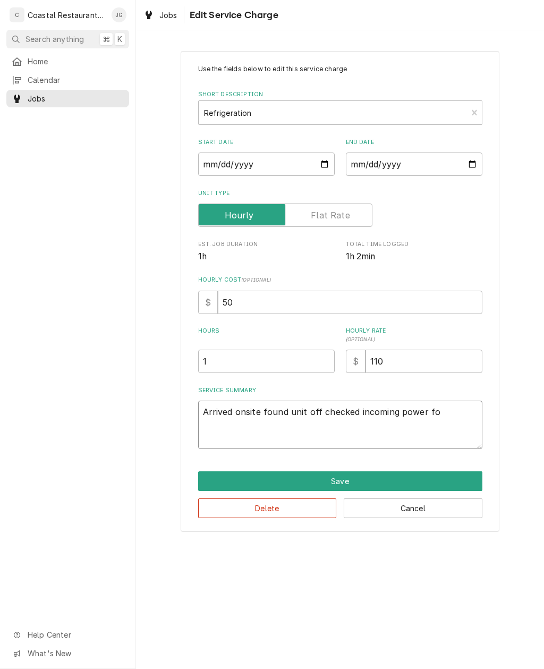
type textarea "Arrived onsite found unit off checked incoming power fou"
type textarea "x"
type textarea "Arrived onsite found unit off checked incoming power foun"
type textarea "x"
type textarea "Arrived onsite found unit off checked incoming power found"
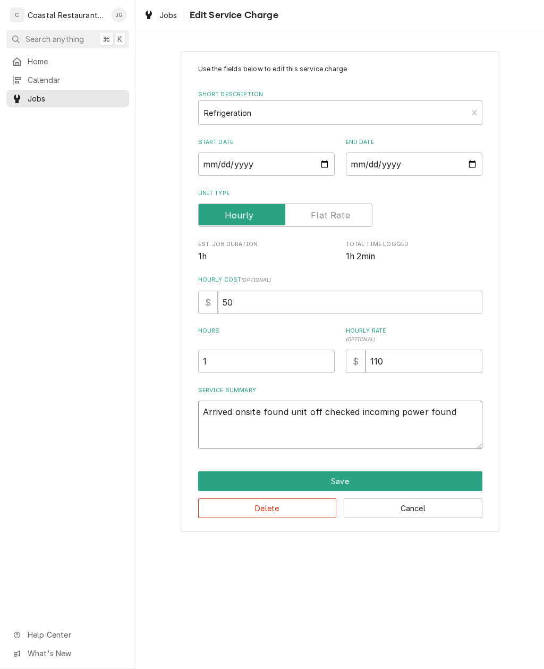
type textarea "x"
type textarea "Arrived onsite found unit off checked incoming power found"
type textarea "x"
type textarea "Arrived onsite found unit off checked incoming power found n"
type textarea "x"
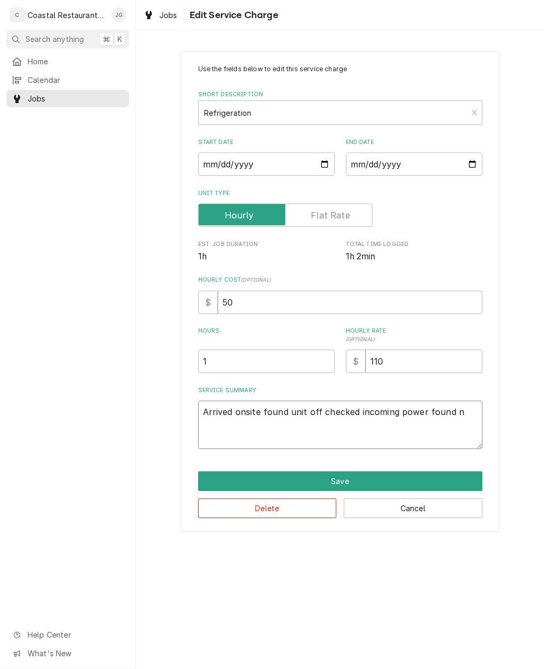
type textarea "Arrived onsite found unit off checked incoming power found no"
type textarea "x"
type textarea "Arrived onsite found unit off checked incoming power found not"
type textarea "x"
type textarea "Arrived onsite found unit off checked incoming power found noth"
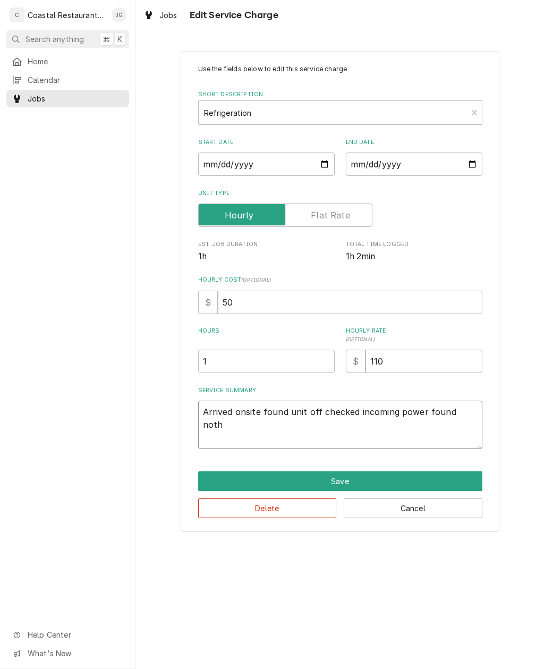
type textarea "x"
type textarea "Arrived onsite found unit off checked incoming power found nothi"
type textarea "x"
type textarea "Arrived onsite found unit off checked incoming power found nothing"
type textarea "x"
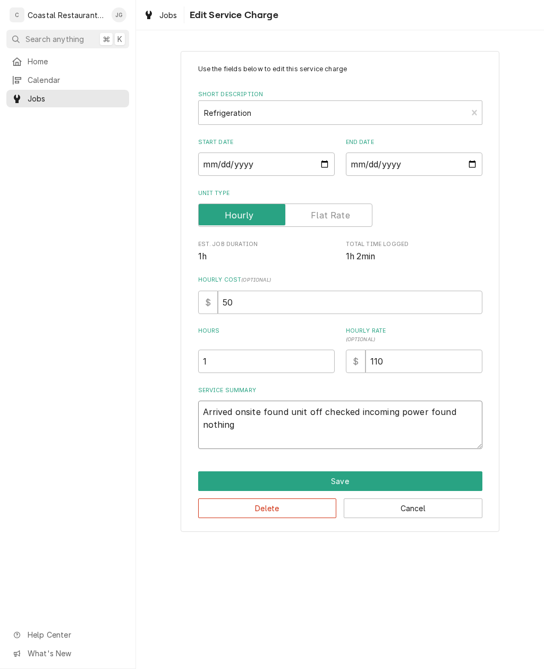
type textarea "Arrived onsite found unit off checked incoming power found nothing"
type textarea "x"
type textarea "Arrived onsite found unit off checked incoming power found nothing t"
type textarea "x"
type textarea "Arrived onsite found unit off checked incoming power found nothing to"
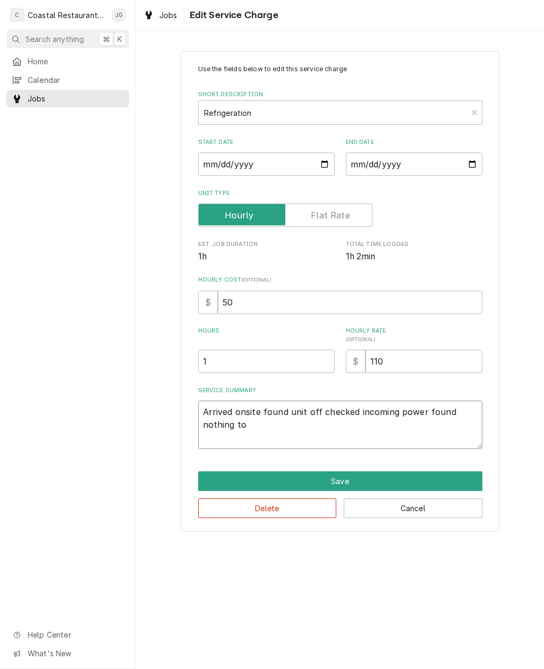
type textarea "x"
type textarea "Arrived onsite found unit off checked incoming power found nothing to"
type textarea "x"
type textarea "Arrived onsite found unit off checked incoming power found nothing to u"
type textarea "x"
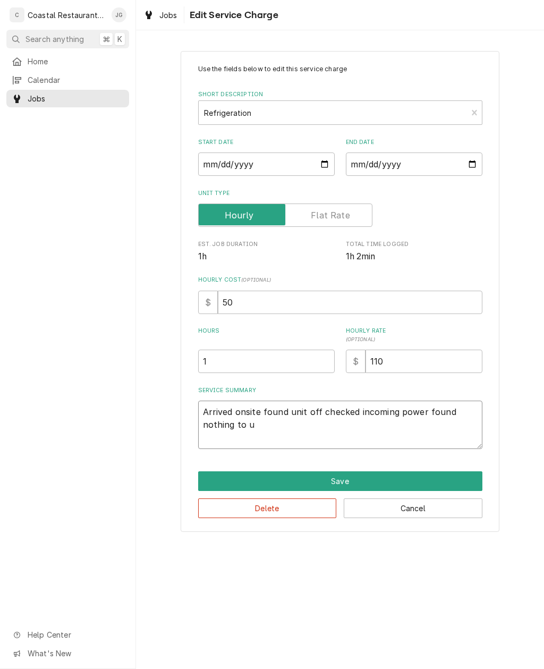
type textarea "Arrived onsite found unit off checked incoming power found nothing to un"
type textarea "x"
type textarea "Arrived onsite found unit off checked incoming power found nothing to uni"
type textarea "x"
type textarea "Arrived onsite found unit off checked incoming power found nothing to unit"
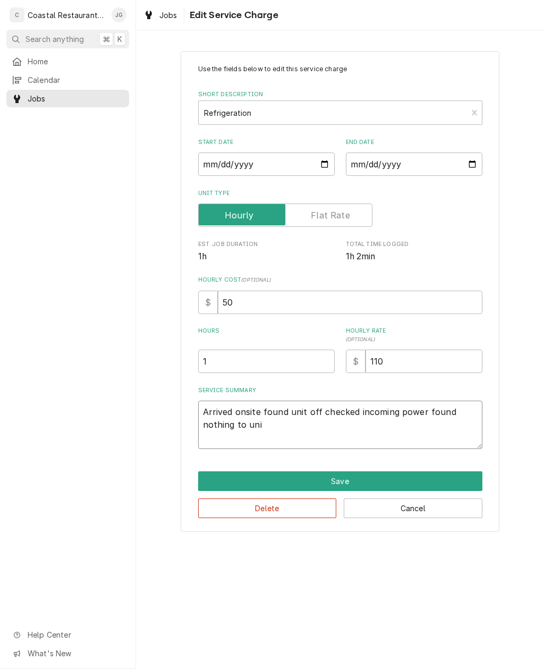
type textarea "x"
type textarea "Arrived onsite found unit off checked incoming power found nothing to unit."
type textarea "x"
type textarea "Arrived onsite found unit off checked incoming power found nothing to unit."
type textarea "x"
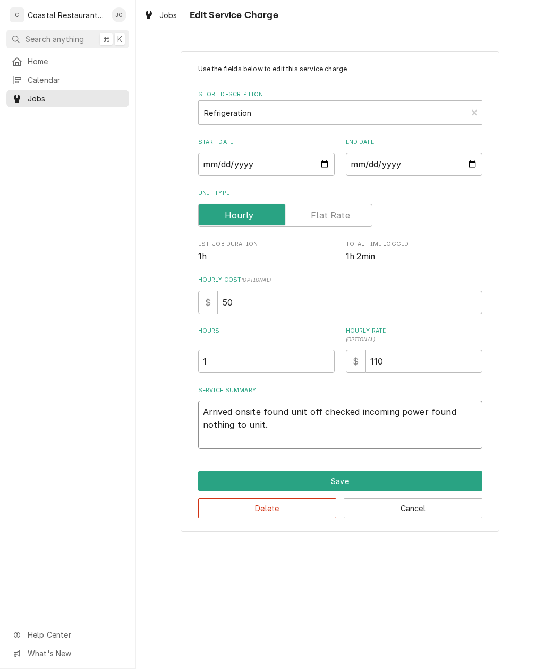
type textarea "Arrived onsite found unit off checked incoming power found nothing to unit. P"
type textarea "x"
type textarea "Arrived onsite found unit off checked incoming power found nothing to unit. Pu"
type textarea "x"
type textarea "Arrived onsite found unit off checked incoming power found nothing to unit. Pul"
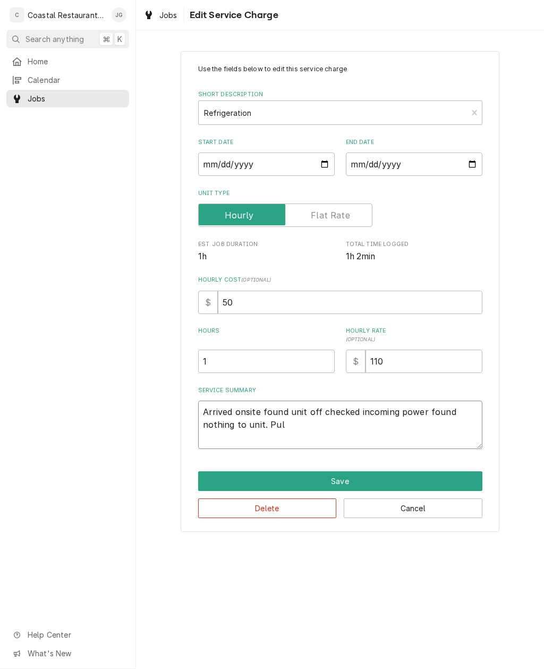
type textarea "x"
type textarea "Arrived onsite found unit off checked incoming power found nothing to unit. Pull"
type textarea "x"
type textarea "Arrived onsite found unit off checked incoming power found nothing to unit. Pul…"
type textarea "x"
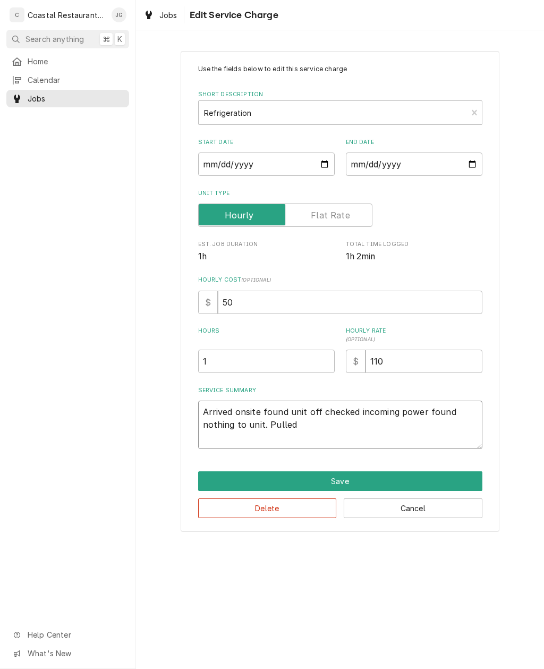
type textarea "Arrived onsite found unit off checked incoming power found nothing to unit. Pul…"
type textarea "x"
type textarea "Arrived onsite found unit off checked incoming power found nothing to unit. Pul…"
type textarea "x"
type textarea "Arrived onsite found unit off checked incoming power found nothing to unit. Pul…"
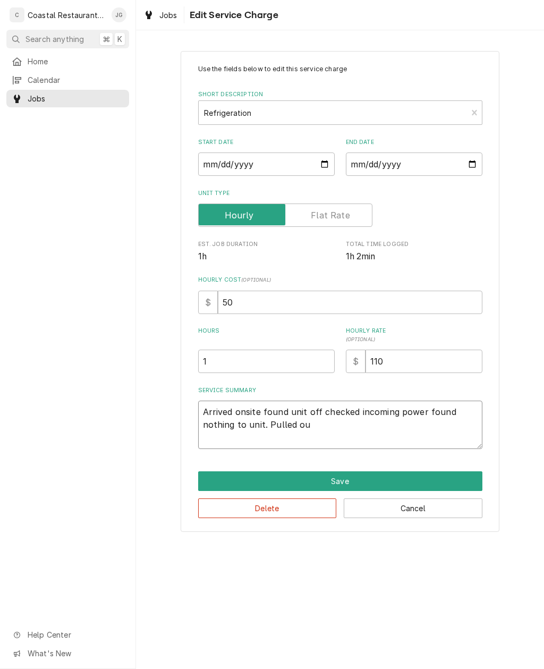
type textarea "x"
type textarea "Arrived onsite found unit off checked incoming power found nothing to unit. Pul…"
type textarea "x"
type textarea "Arrived onsite found unit off checked incoming power found nothing to unit. Pul…"
type textarea "x"
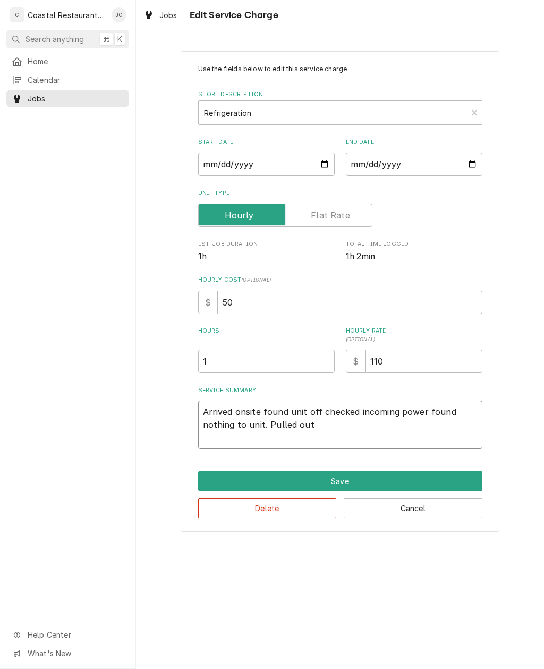
type textarea "Arrived onsite found unit off checked incoming power found nothing to unit. Pul…"
type textarea "x"
type textarea "Arrived onsite found unit off checked incoming power found nothing to unit. Pul…"
type textarea "x"
type textarea "Arrived onsite found unit off checked incoming power found nothing to unit. Pul…"
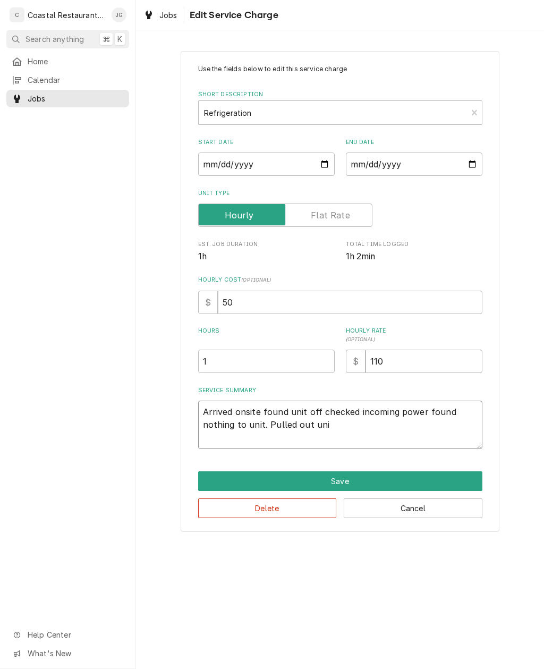
type textarea "x"
type textarea "Arrived onsite found unit off checked incoming power found nothing to unit. Pul…"
type textarea "x"
type textarea "Arrived onsite found unit off checked incoming power found nothing to unit. Pul…"
type textarea "x"
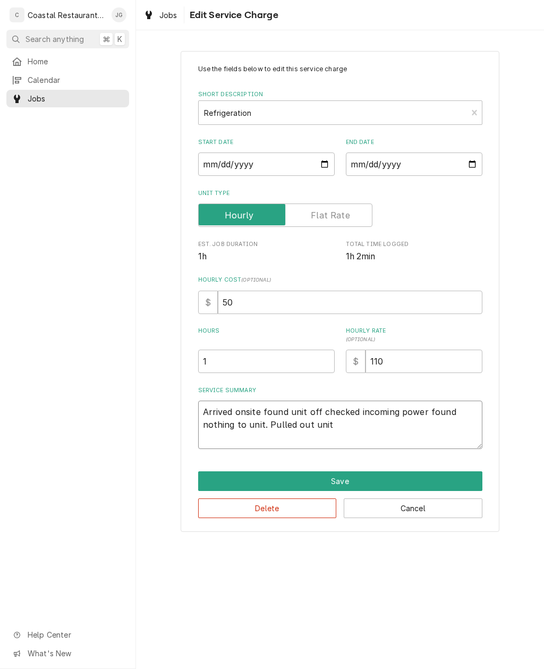
type textarea "Arrived onsite found unit off checked incoming power found nothing to unit. Pul…"
type textarea "x"
type textarea "Arrived onsite found unit off checked incoming power found nothing to unit. Pul…"
type textarea "x"
type textarea "Arrived onsite found unit off checked incoming power found nothing to unit. Pul…"
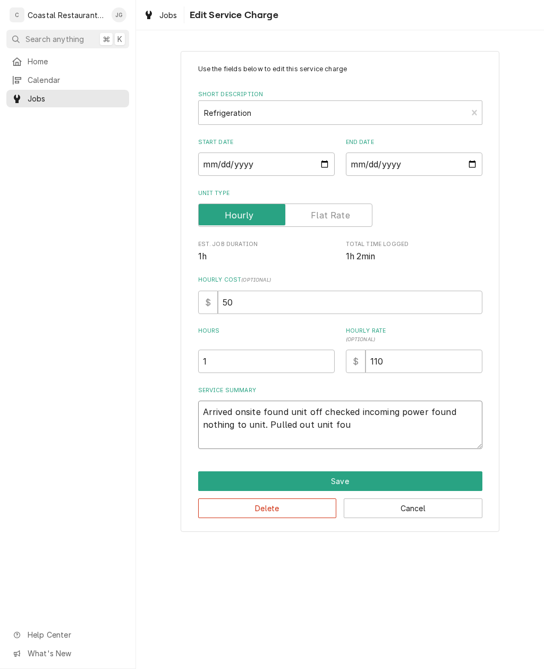
type textarea "x"
type textarea "Arrived onsite found unit off checked incoming power found nothing to unit. Pul…"
type textarea "x"
type textarea "Arrived onsite found unit off checked incoming power found nothing to unit. Pul…"
type textarea "x"
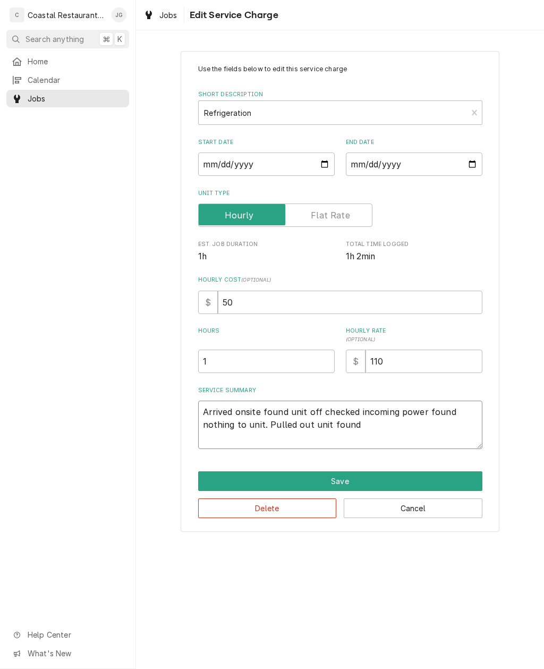
type textarea "Arrived onsite found unit off checked incoming power found nothing to unit. Pul…"
type textarea "x"
type textarea "Arrived onsite found unit off checked incoming power found nothing to unit. Pul…"
type textarea "x"
type textarea "Arrived onsite found unit off checked incoming power found nothing to unit. Pul…"
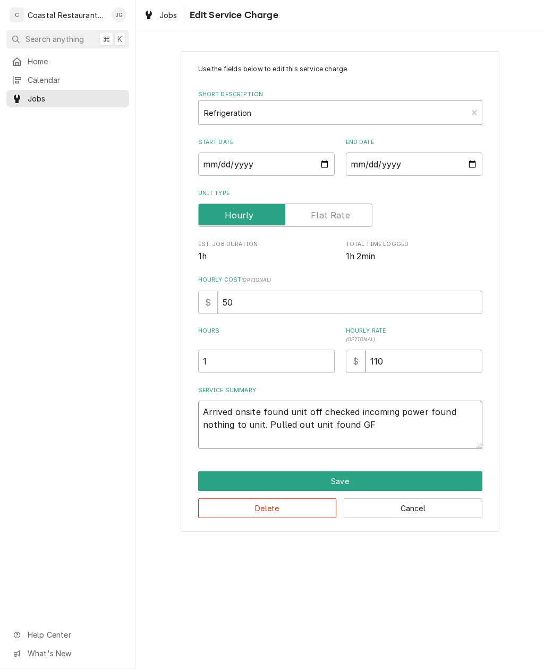
type textarea "x"
type textarea "Arrived onsite found unit off checked incoming power found nothing to unit. Pul…"
type textarea "x"
type textarea "Arrived onsite found unit off checked incoming power found nothing to unit. Pul…"
type textarea "x"
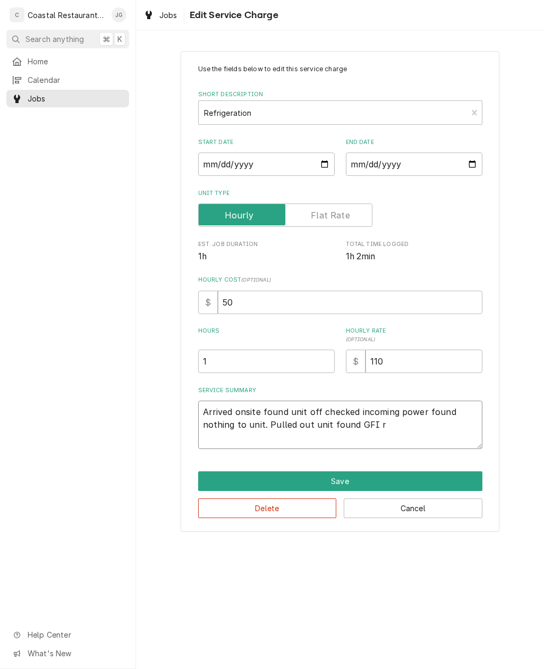
type textarea "Arrived onsite found unit off checked incoming power found nothing to unit. Pul…"
type textarea "x"
type textarea "Arrived onsite found unit off checked incoming power found nothing to unit. Pul…"
type textarea "x"
type textarea "Arrived onsite found unit off checked incoming power found nothing to unit. Pul…"
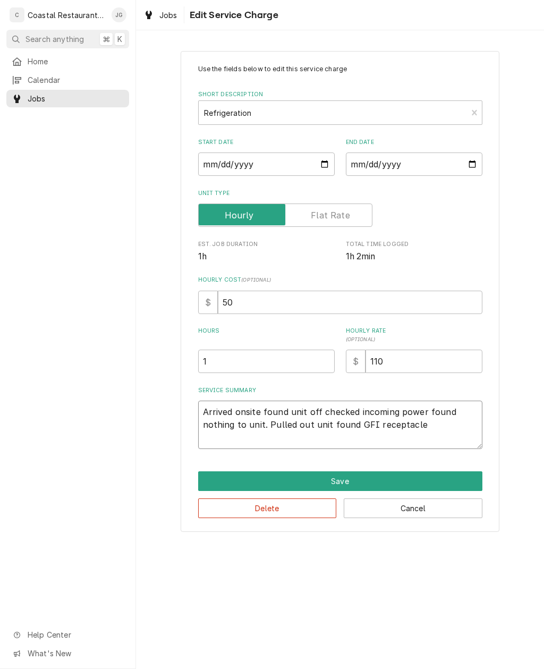
type textarea "x"
type textarea "Arrived onsite found unit off checked incoming power found nothing to unit. Pul…"
type textarea "x"
type textarea "Arrived onsite found unit off checked incoming power found nothing to unit. Pul…"
type textarea "x"
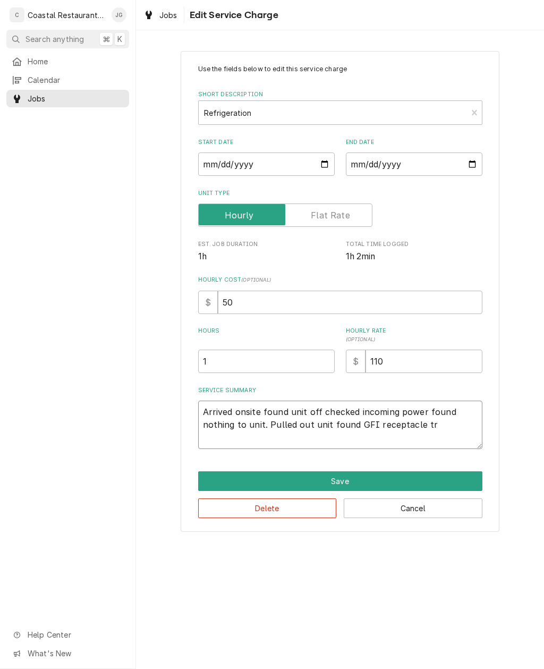
type textarea "Arrived onsite found unit off checked incoming power found nothing to unit. Pul…"
type textarea "x"
type textarea "Arrived onsite found unit off checked incoming power found nothing to unit. Pul…"
type textarea "x"
type textarea "Arrived onsite found unit off checked incoming power found nothing to unit. Pul…"
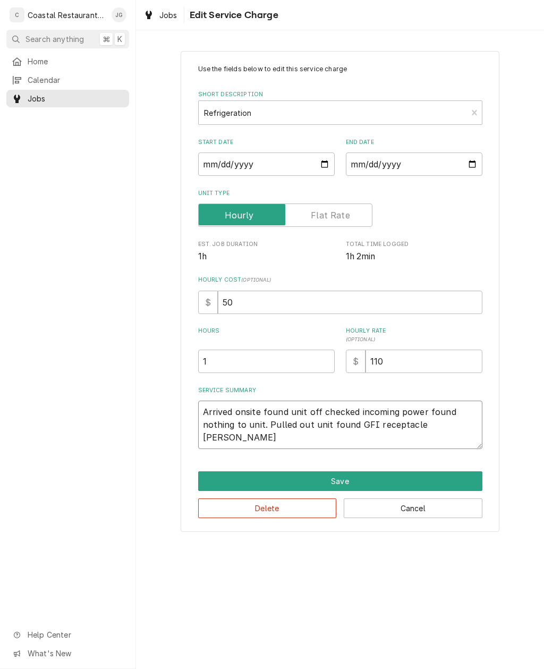
type textarea "x"
type textarea "Arrived onsite found unit off checked incoming power found nothing to unit. Pul…"
type textarea "x"
type textarea "Arrived onsite found unit off checked incoming power found nothing to unit. Pul…"
type textarea "x"
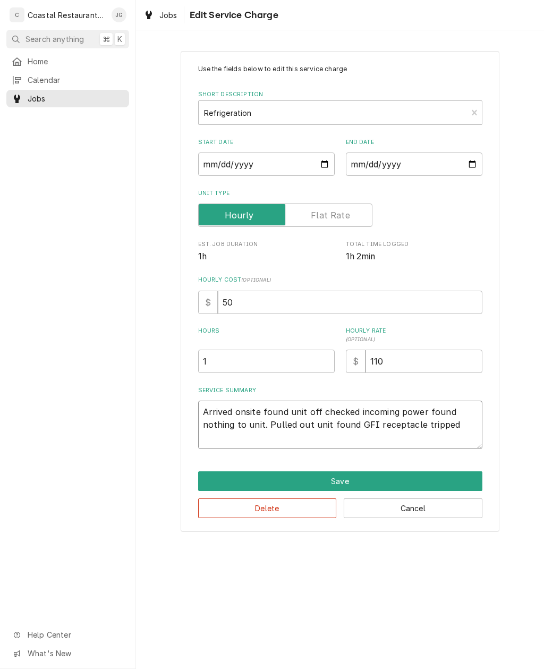
type textarea "Arrived onsite found unit off checked incoming power found nothing to unit. Pul…"
type textarea "x"
type textarea "Arrived onsite found unit off checked incoming power found nothing to unit. Pul…"
type textarea "x"
type textarea "Arrived onsite found unit off checked incoming power found nothing to unit. Pul…"
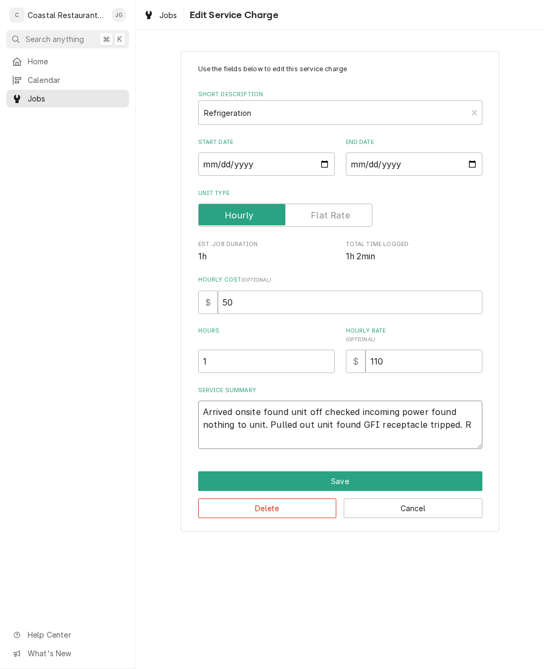
type textarea "x"
type textarea "Arrived onsite found unit off checked incoming power found nothing to unit. Pul…"
type textarea "x"
type textarea "Arrived onsite found unit off checked incoming power found nothing to unit. Pul…"
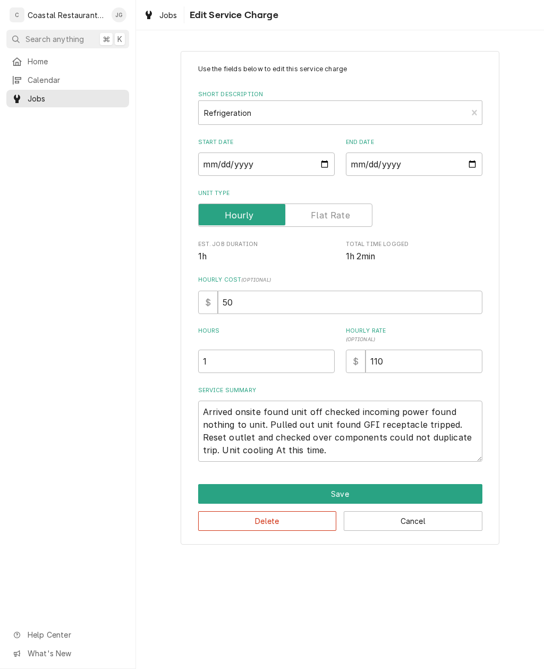
click at [511, 407] on div "Use the fields below to edit this service charge Short Description Refrigeratio…" at bounding box center [340, 297] width 408 height 512
click at [403, 496] on button "Save" at bounding box center [340, 494] width 284 height 20
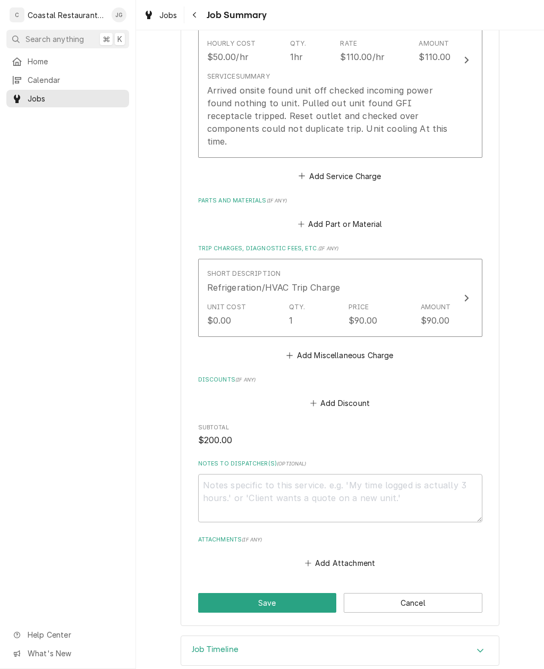
scroll to position [339, 0]
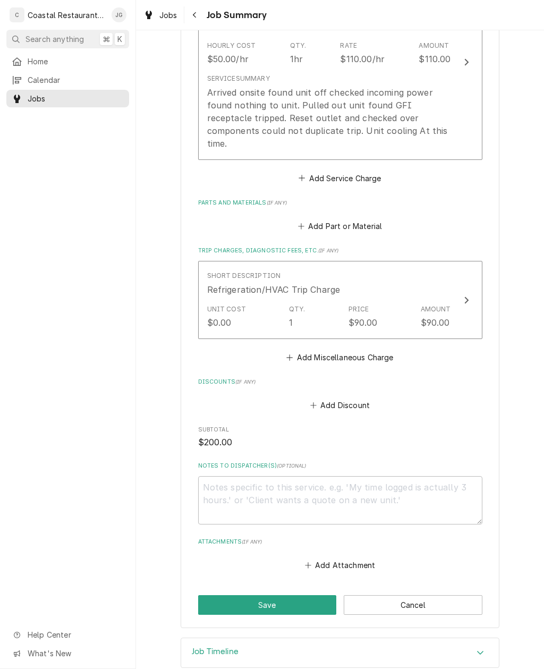
click at [278, 595] on button "Save" at bounding box center [267, 605] width 139 height 20
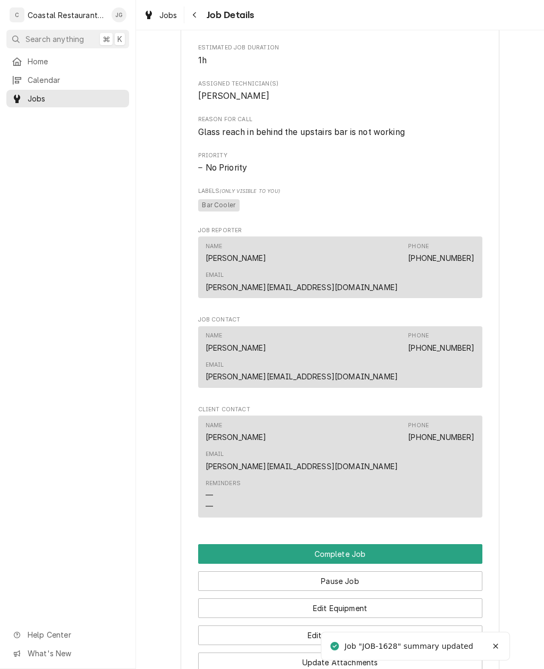
scroll to position [598, 0]
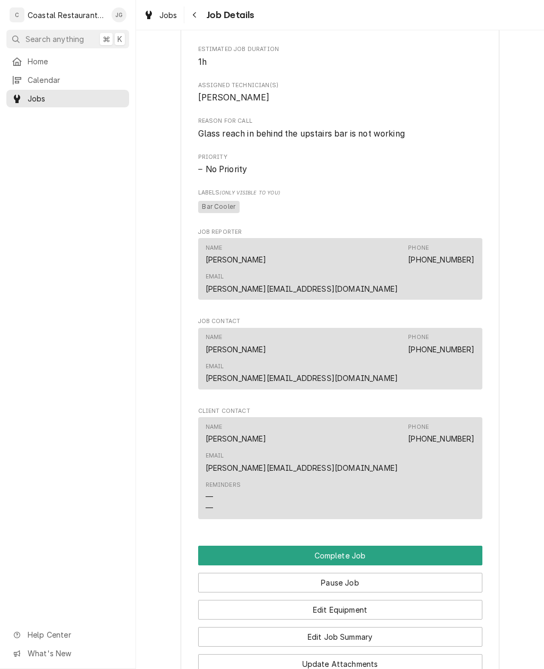
click at [353, 546] on button "Complete Job" at bounding box center [340, 556] width 284 height 20
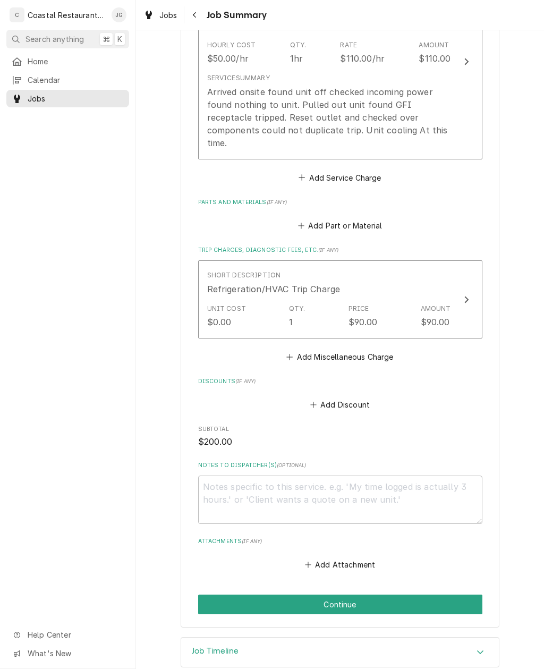
scroll to position [339, 0]
click at [359, 595] on button "Continue" at bounding box center [340, 605] width 284 height 20
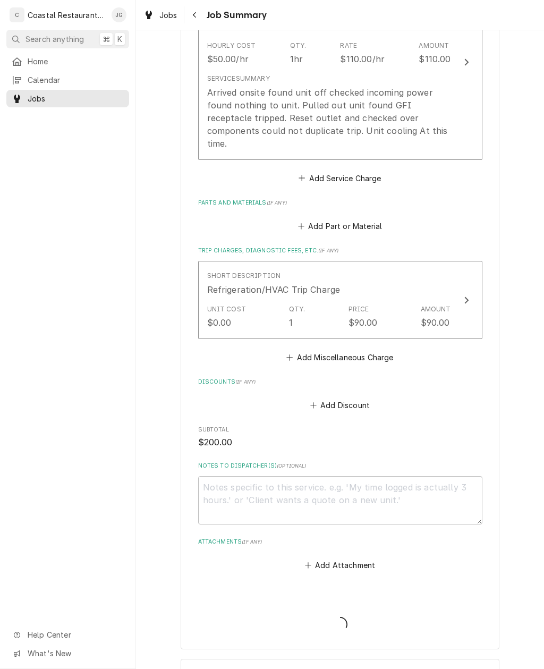
type textarea "x"
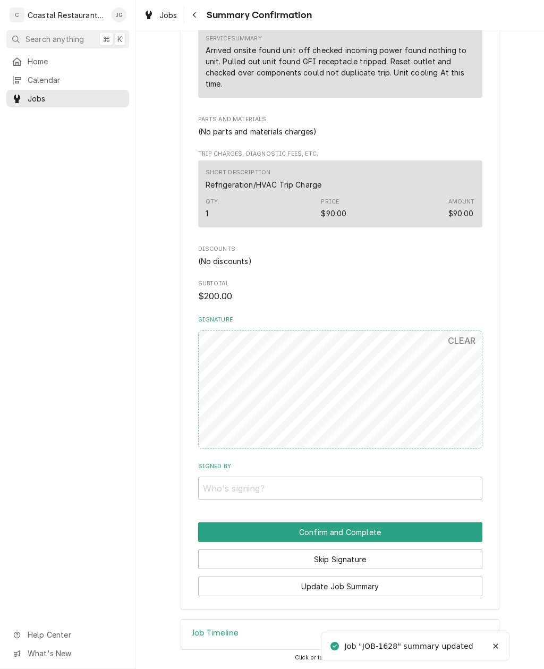
scroll to position [352, 0]
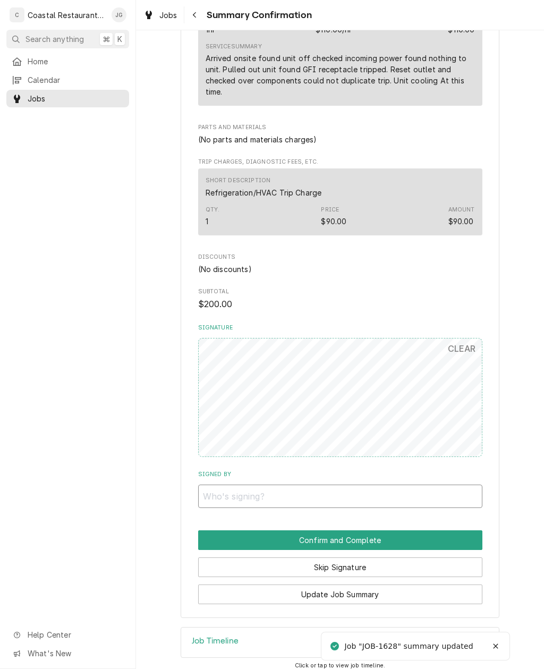
click at [307, 488] on input "Signed By" at bounding box center [340, 496] width 284 height 23
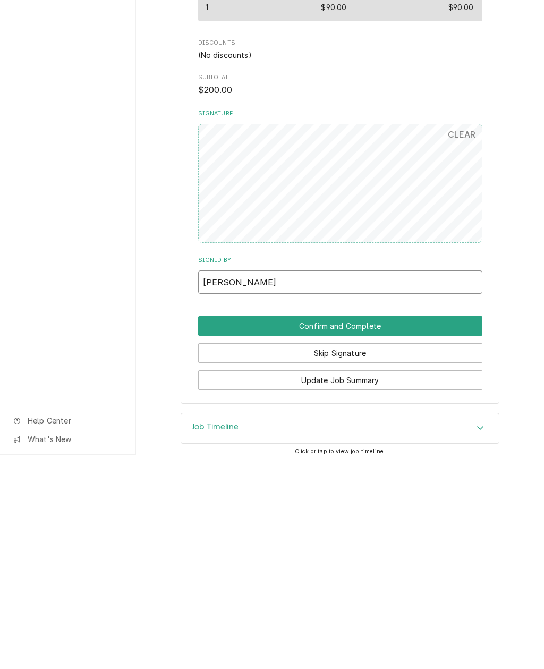
type input "[PERSON_NAME]"
click at [534, 315] on div "Sodel Concepts Catch 54 / [STREET_ADDRESS] Please have Sodel Concepts review th…" at bounding box center [340, 158] width 408 height 938
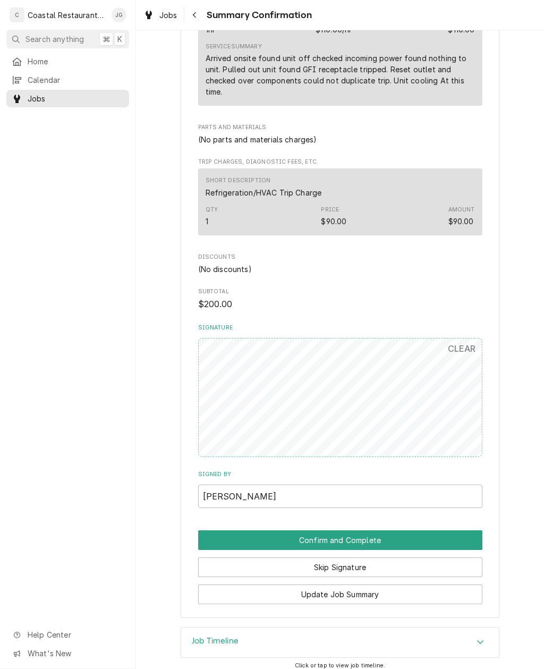
click at [529, 459] on div "Sodel Concepts Catch 54 / [STREET_ADDRESS] Please have Sodel Concepts review th…" at bounding box center [340, 158] width 408 height 938
click at [401, 530] on button "Confirm and Complete" at bounding box center [340, 540] width 284 height 20
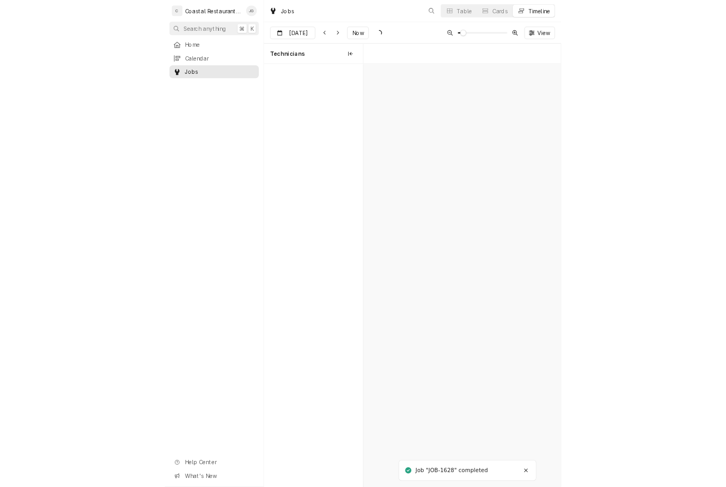
scroll to position [0, 5371]
